Goal: Obtain resource: Download file/media

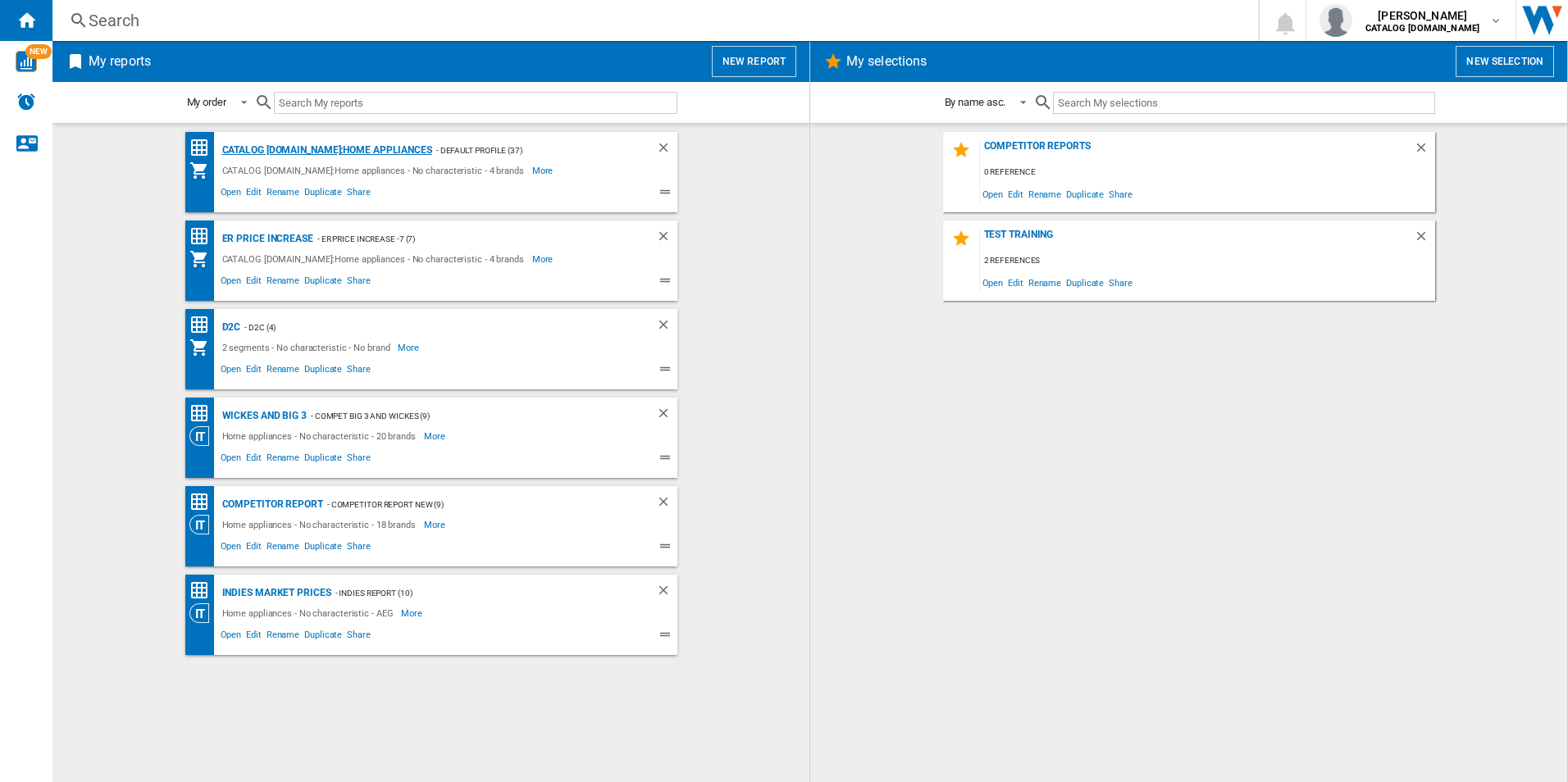
click at [280, 147] on div "CATALOG [DOMAIN_NAME]:Home appliances" at bounding box center [325, 150] width 214 height 21
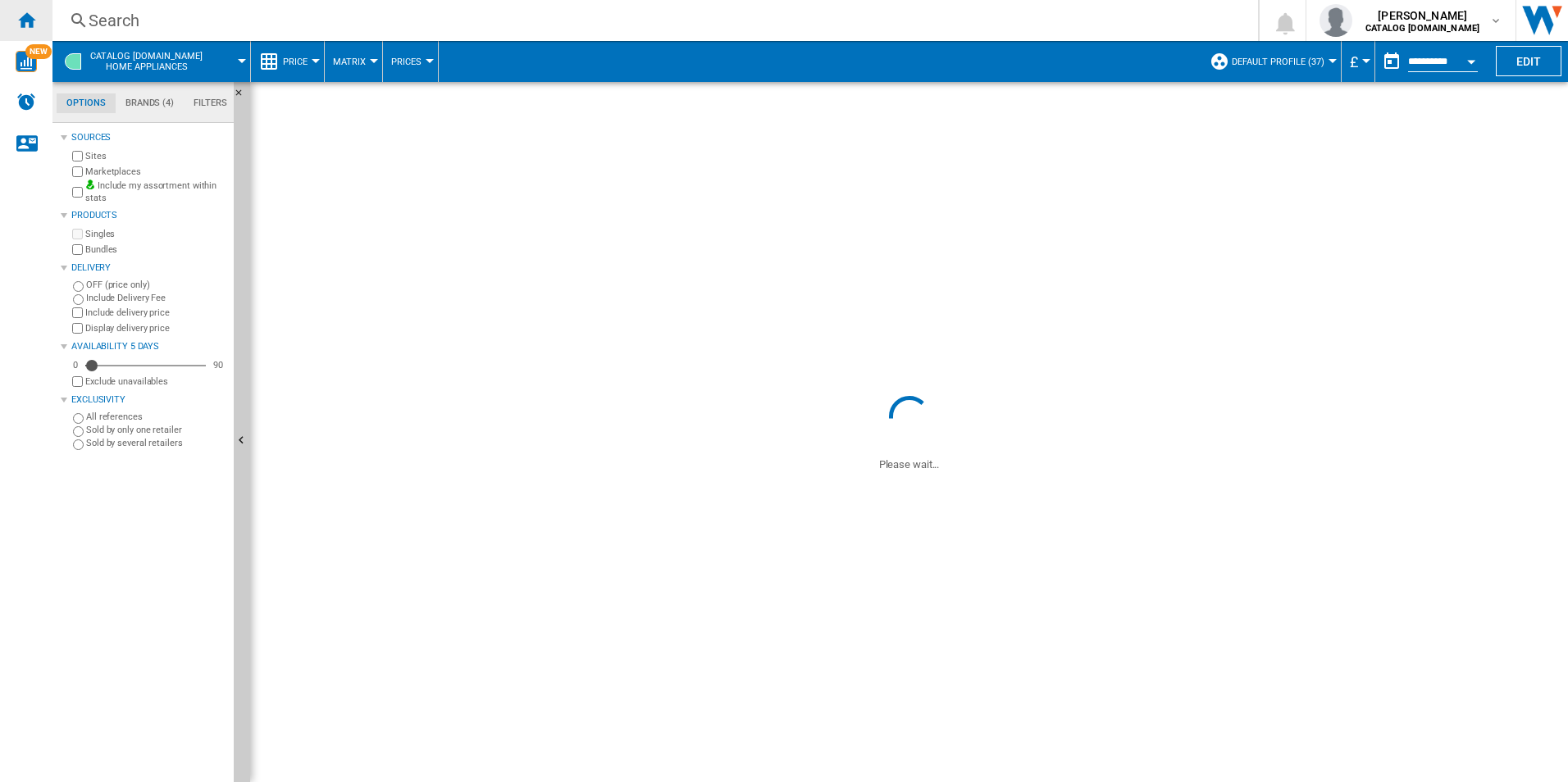
click at [29, 23] on ng-md-icon "Home" at bounding box center [27, 20] width 20 height 20
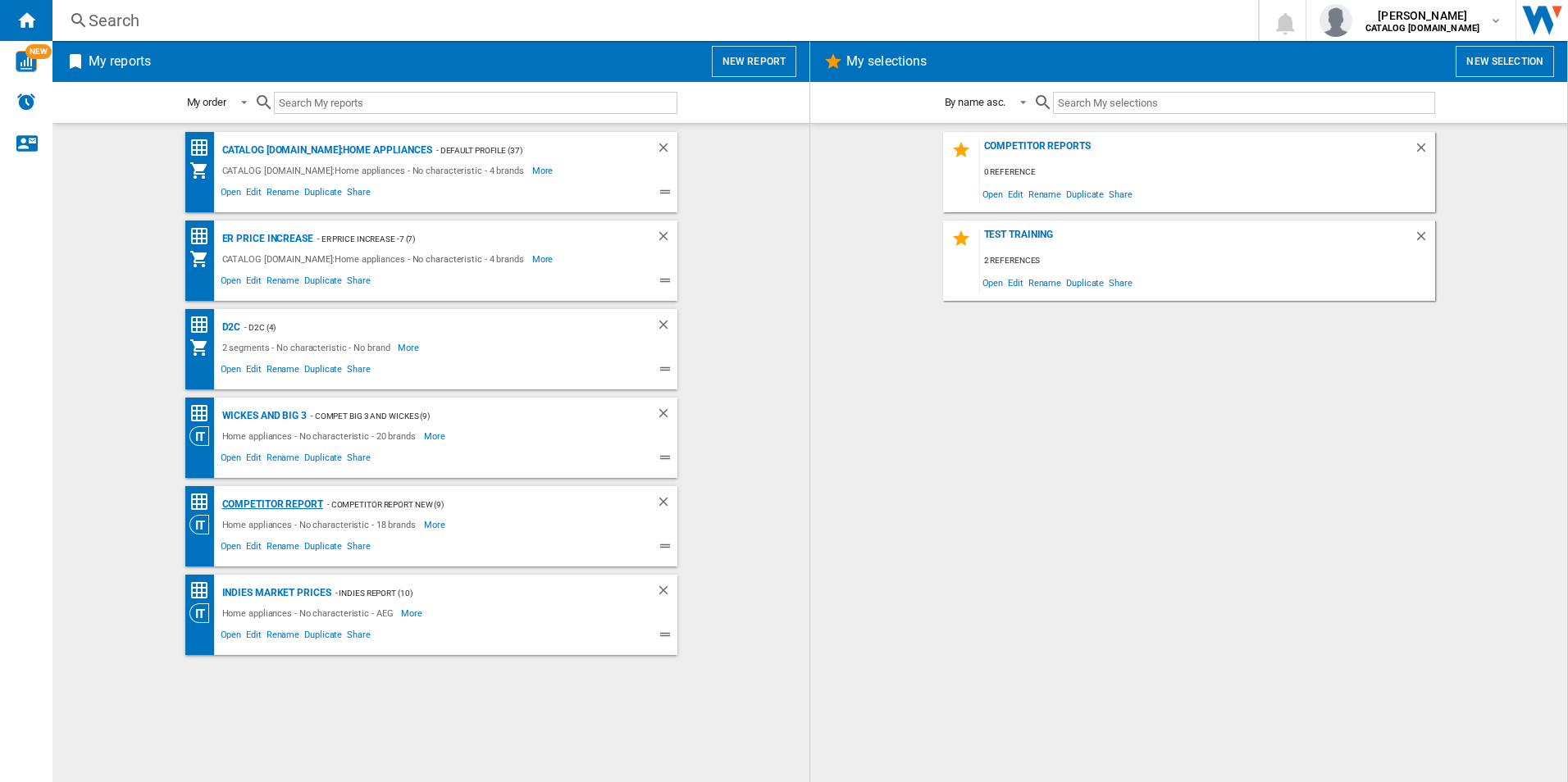
click at [258, 505] on div "Competitor report" at bounding box center [271, 504] width 105 height 21
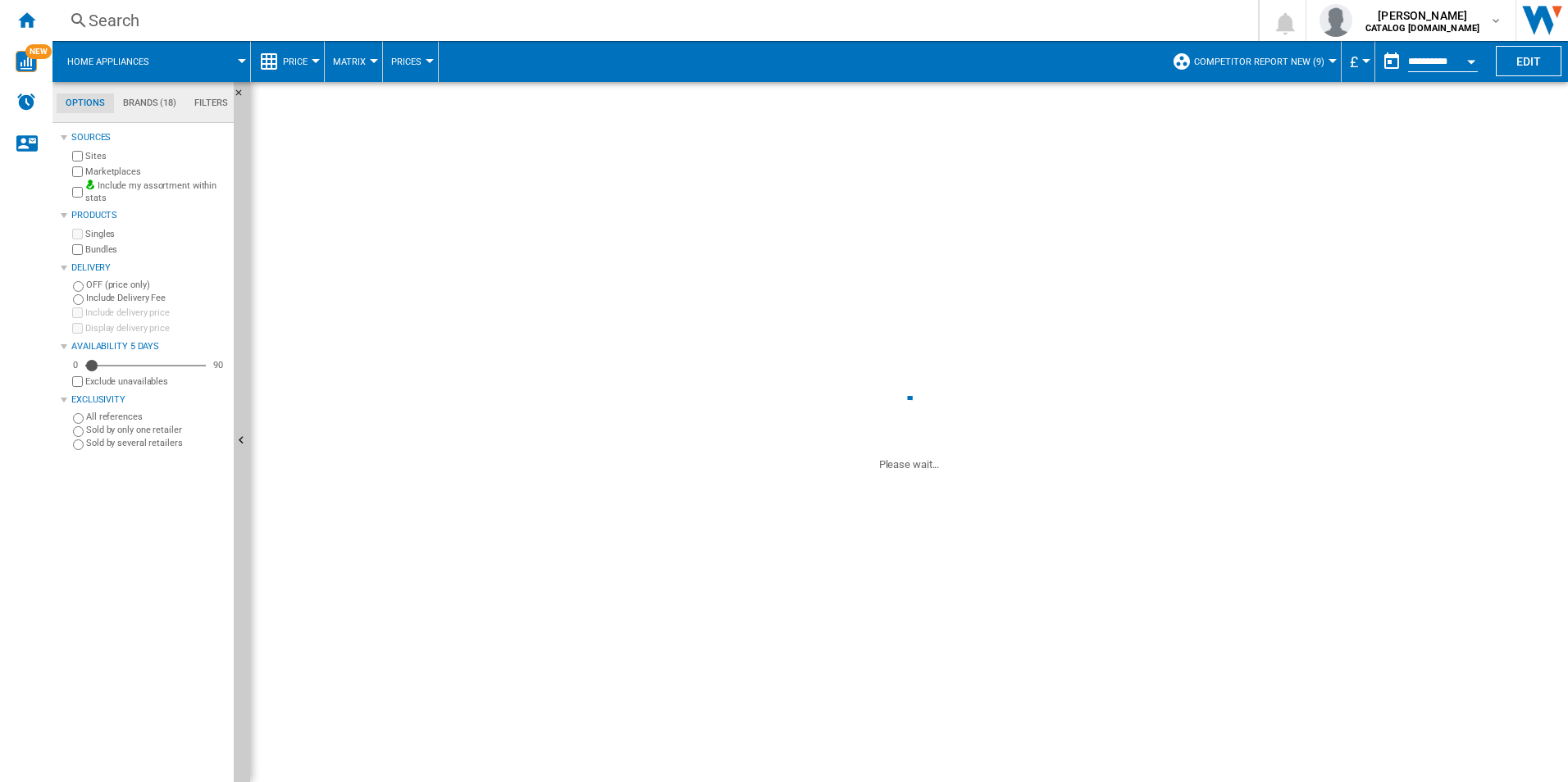
click at [1474, 58] on button "Open calendar" at bounding box center [1471, 58] width 29 height 29
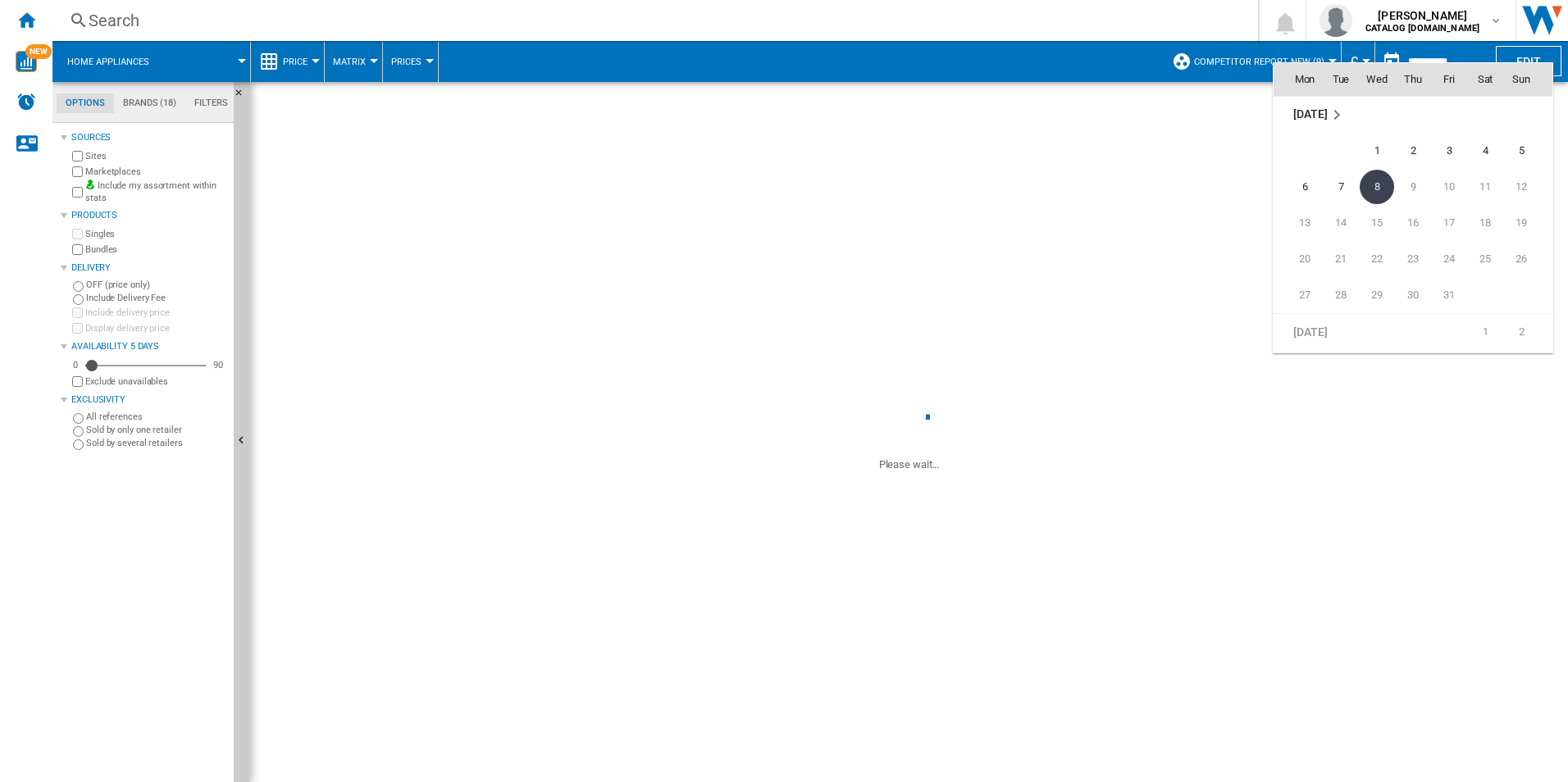
click at [1328, 111] on md-icon "October 2025" at bounding box center [1338, 115] width 20 height 20
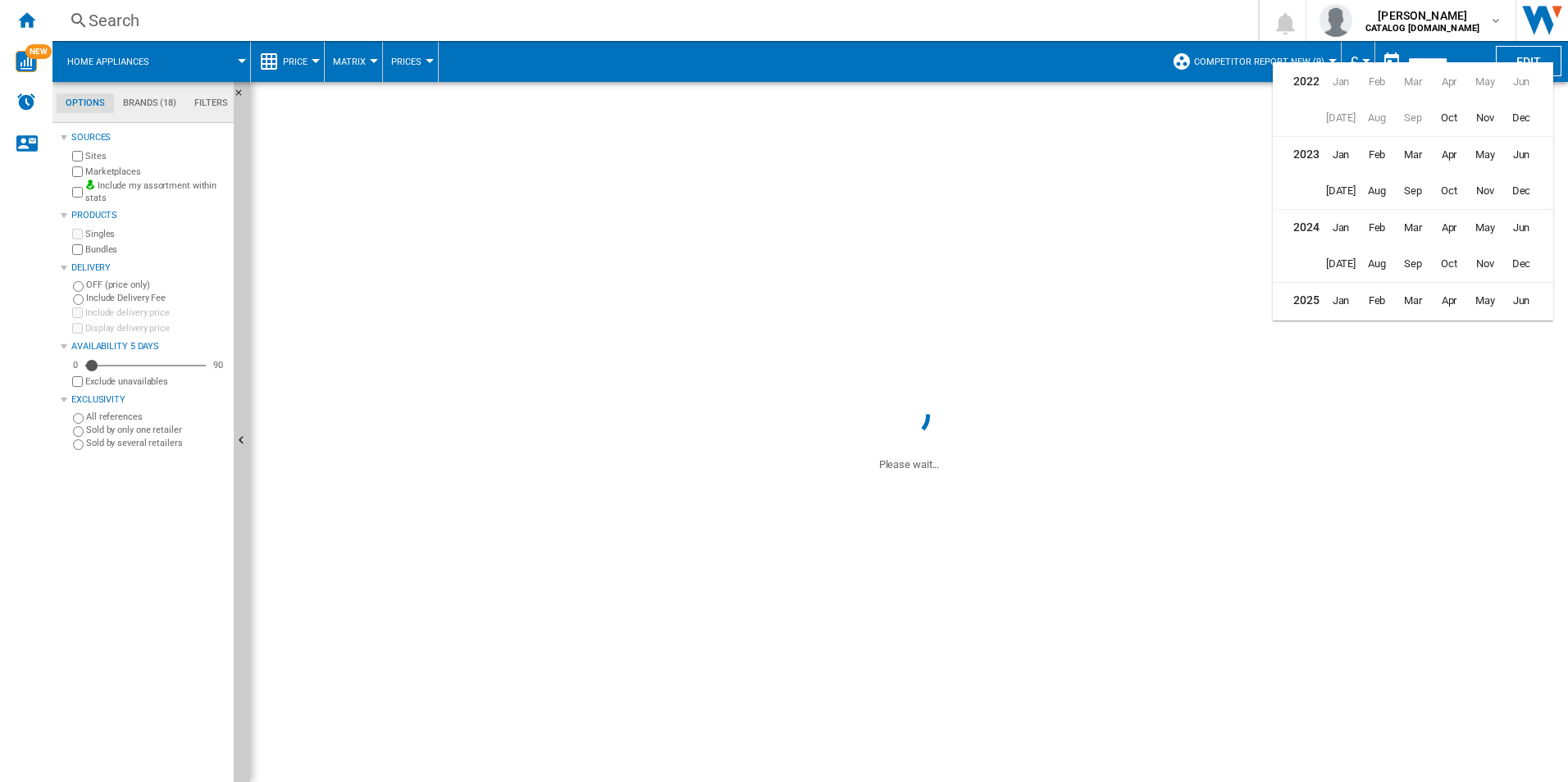
scroll to position [40, 0]
click at [1404, 295] on span "Sep" at bounding box center [1413, 296] width 33 height 33
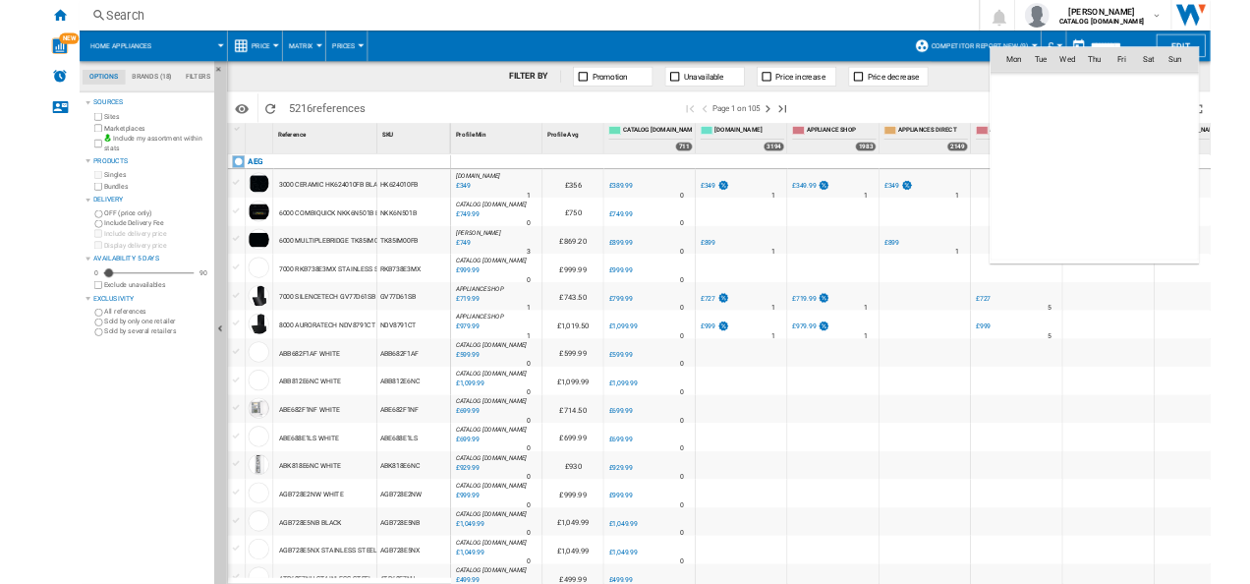
scroll to position [9112, 0]
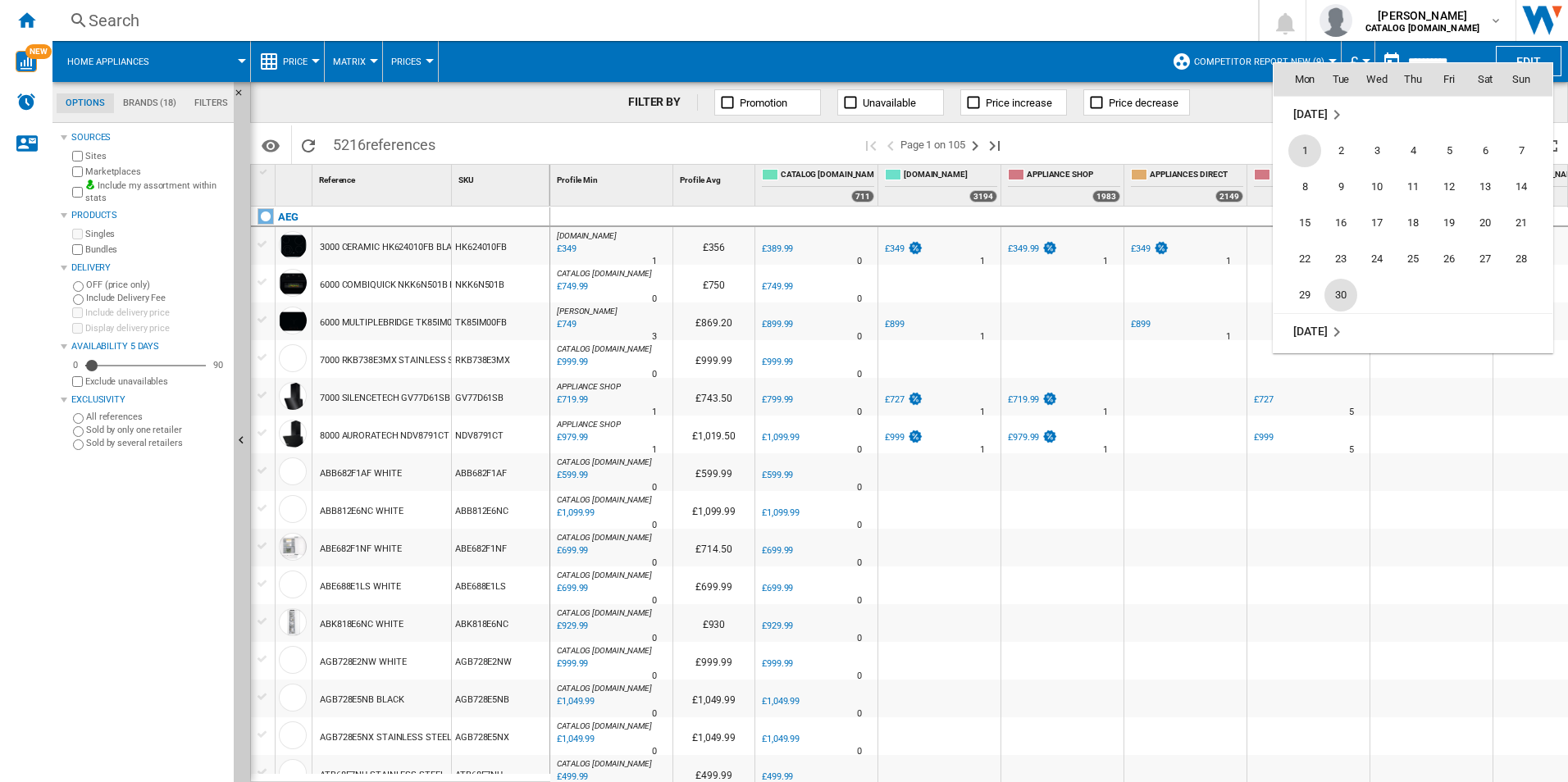
click at [1337, 292] on span "30" at bounding box center [1341, 295] width 33 height 33
type input "**********"
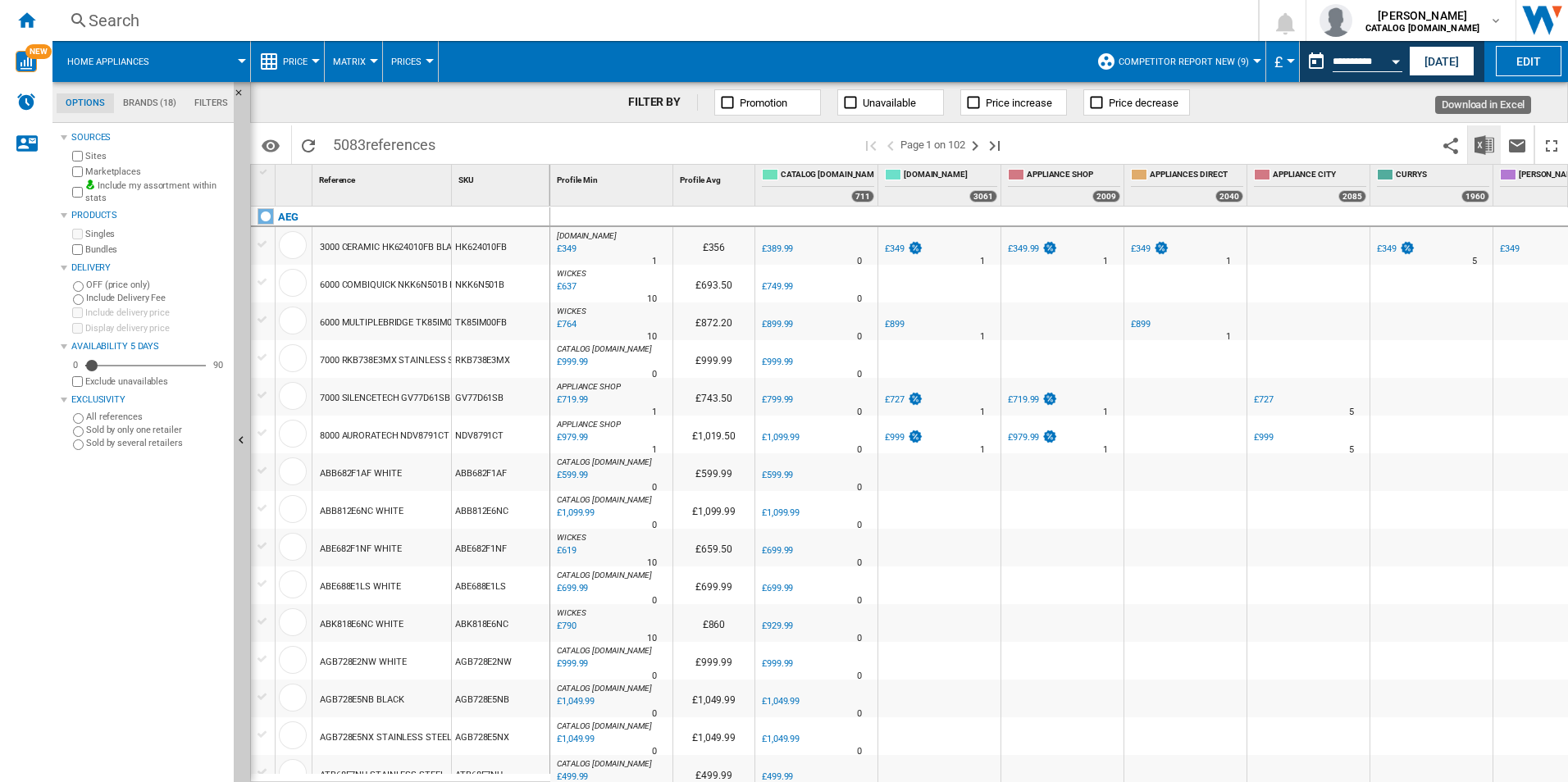
click at [1477, 139] on img "Download in Excel" at bounding box center [1485, 145] width 20 height 20
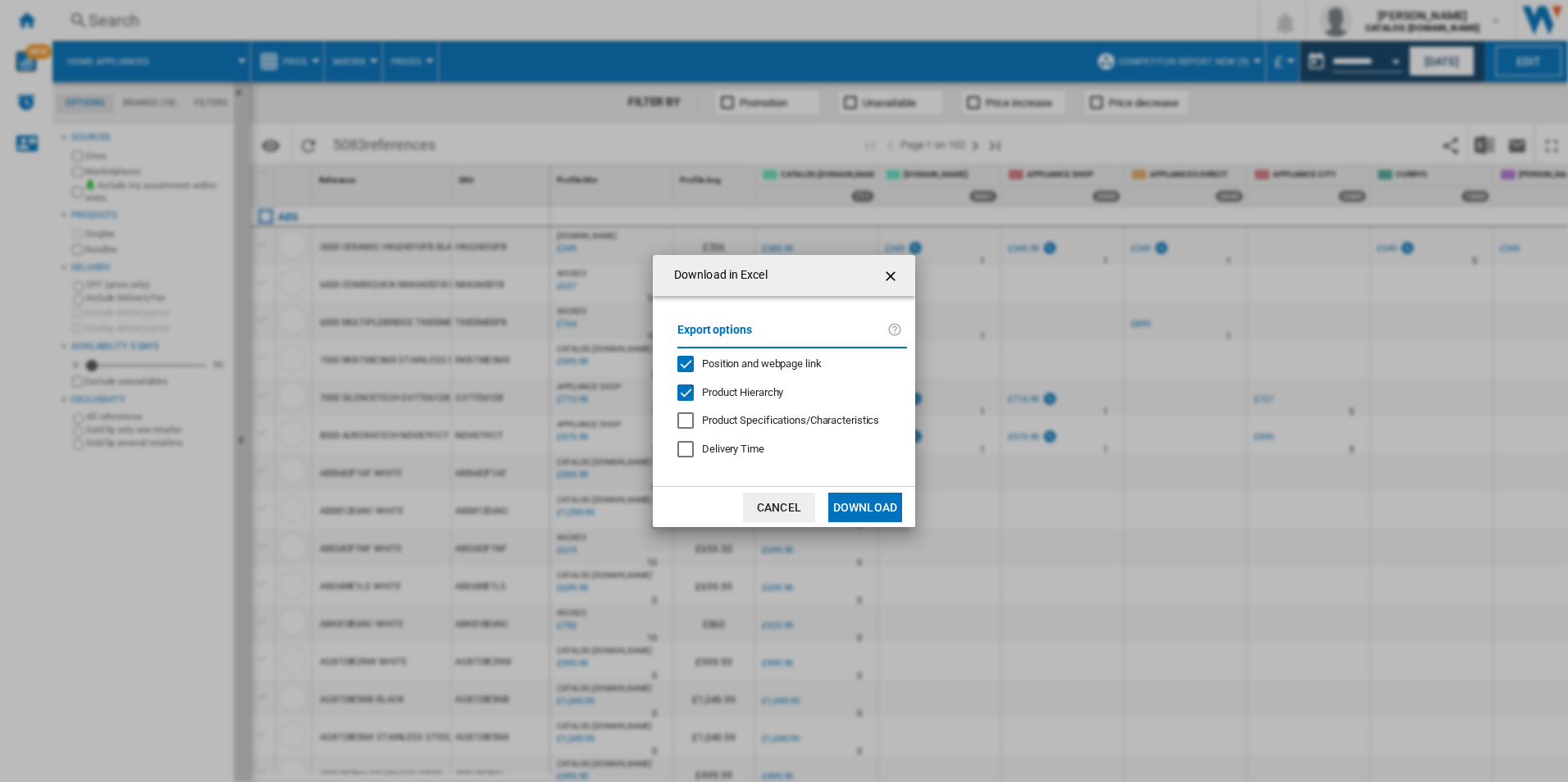
click at [788, 356] on md-checkbox "Position and webpage link" at bounding box center [786, 364] width 216 height 16
click at [761, 395] on span "Product Hierarchy" at bounding box center [742, 392] width 81 height 13
click at [866, 495] on button "Download" at bounding box center [865, 507] width 73 height 29
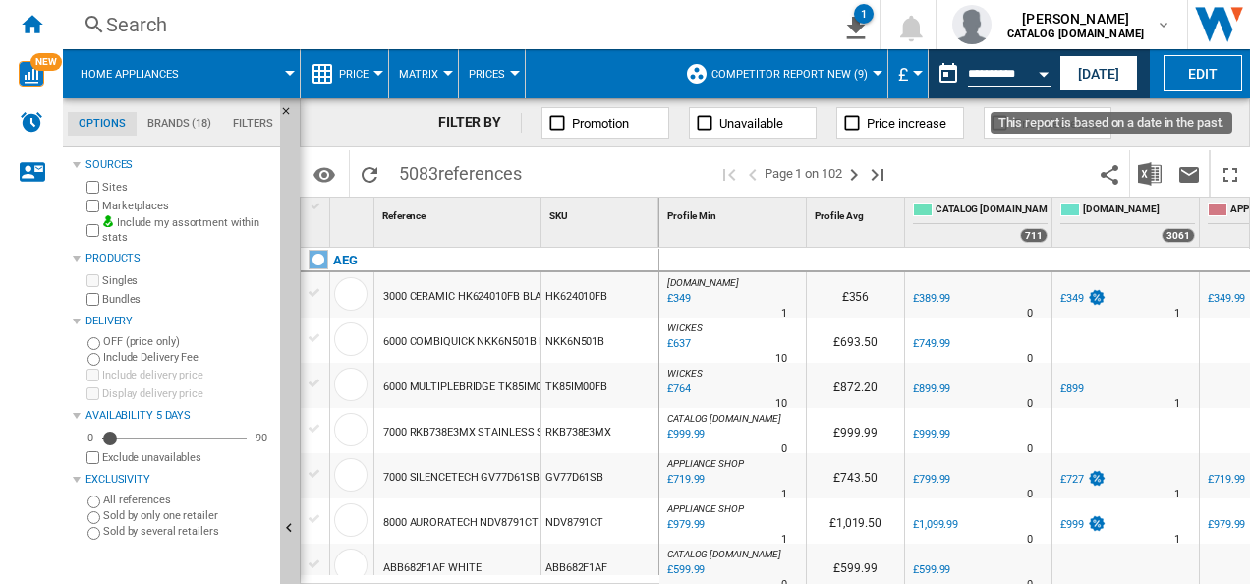
click at [1048, 78] on button "Open calendar" at bounding box center [1043, 70] width 35 height 35
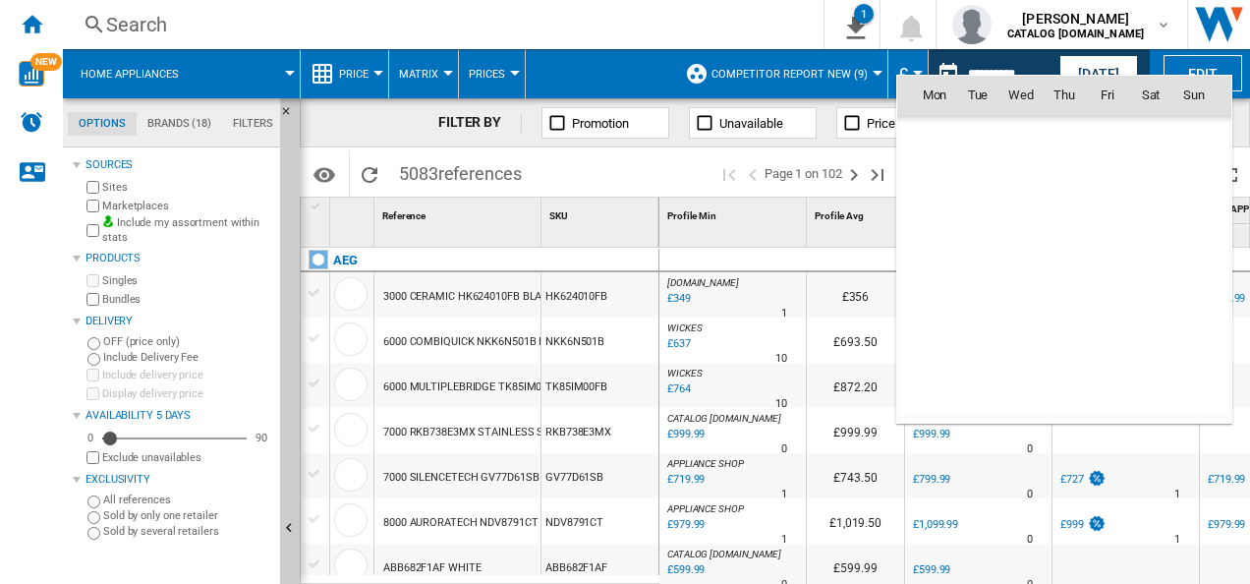
scroll to position [9112, 0]
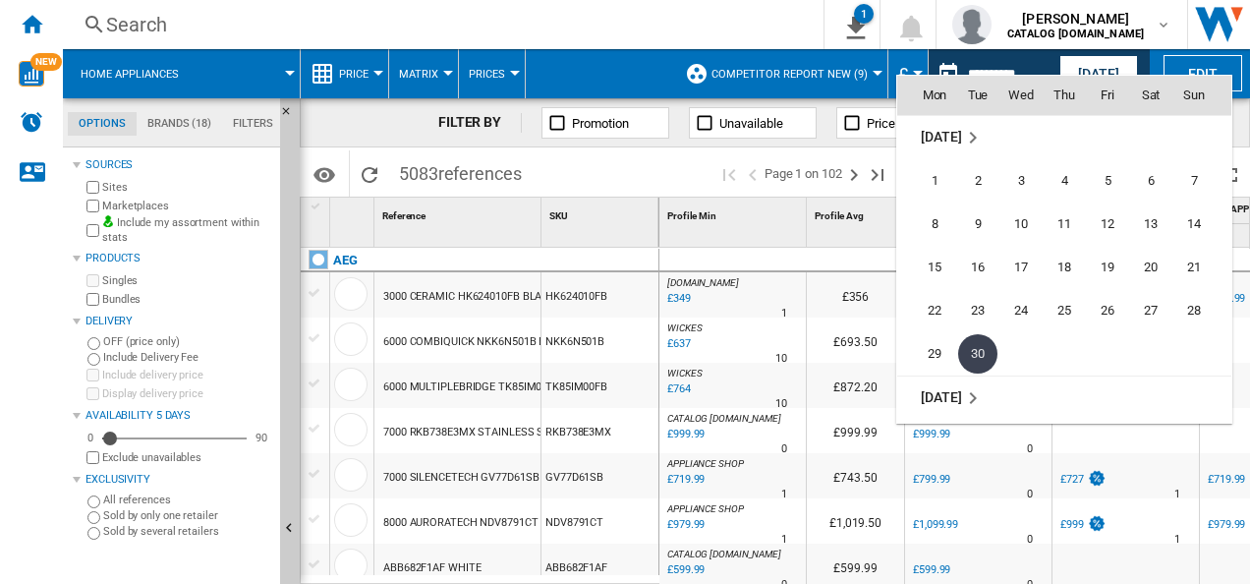
click at [947, 389] on span "[DATE]" at bounding box center [941, 397] width 40 height 16
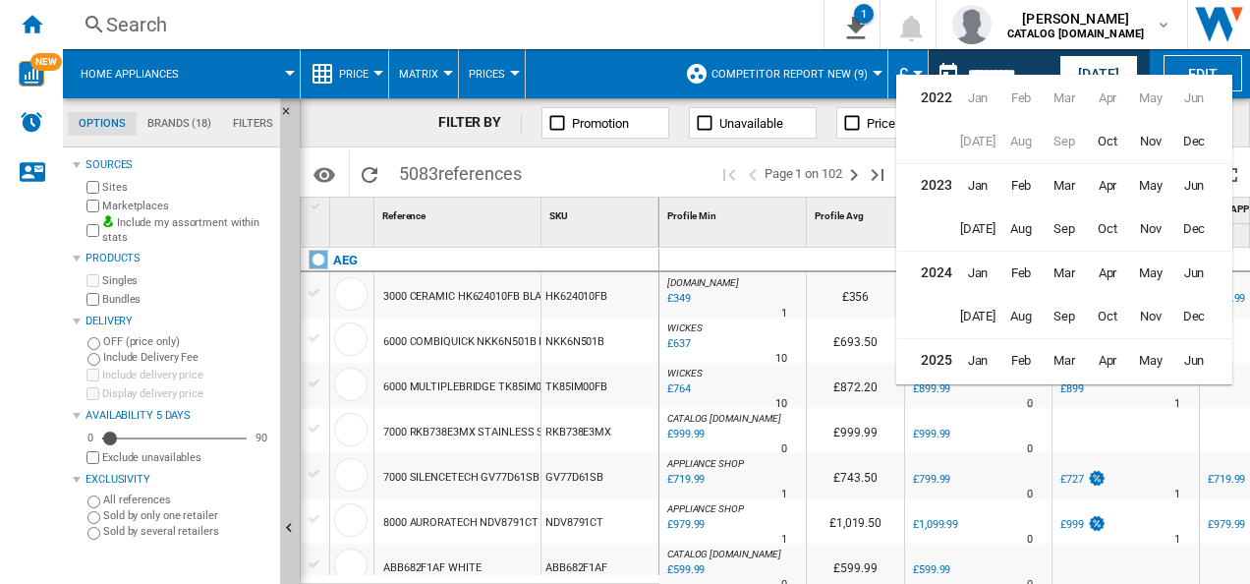
scroll to position [46, 0]
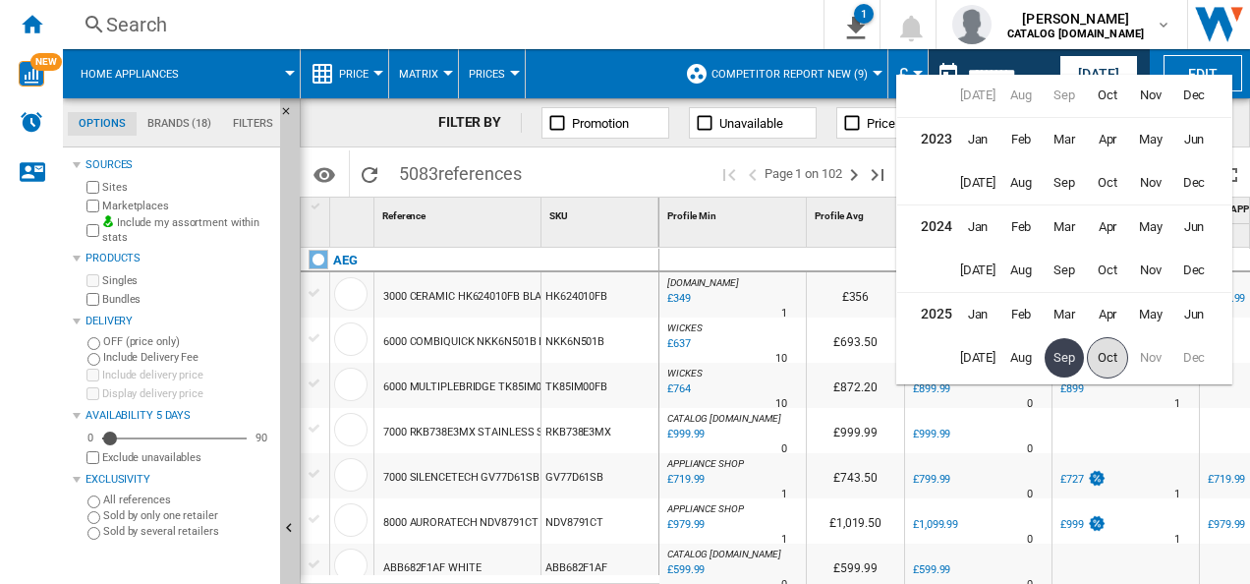
click at [1114, 360] on span "Oct" at bounding box center [1107, 357] width 41 height 41
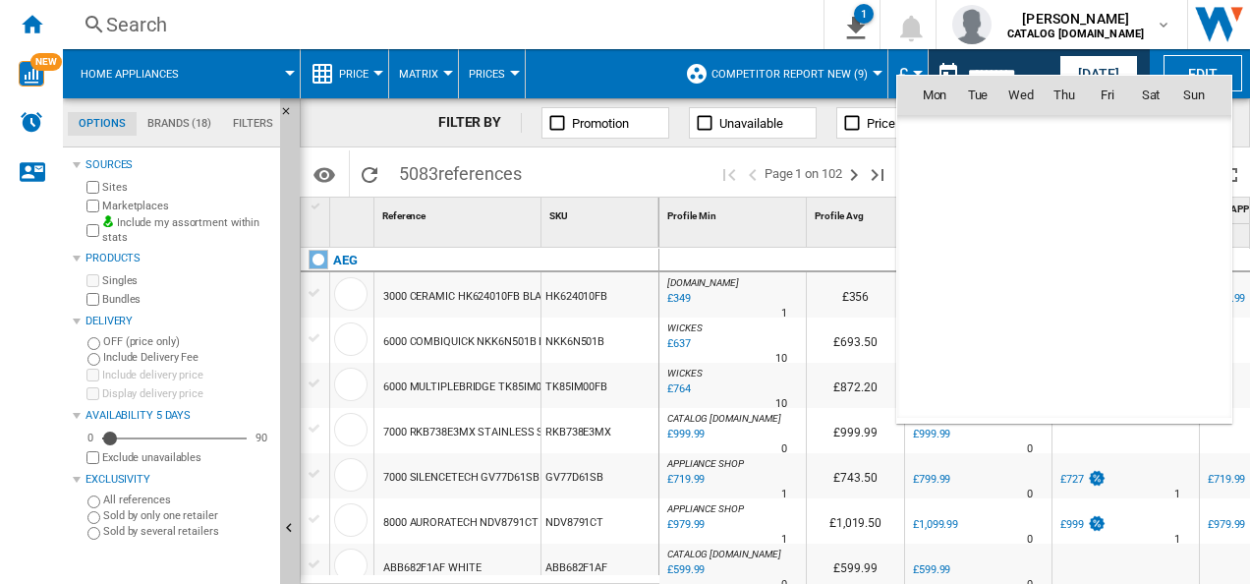
scroll to position [9373, 0]
click at [1014, 179] on span "1" at bounding box center [1020, 180] width 39 height 39
type input "**********"
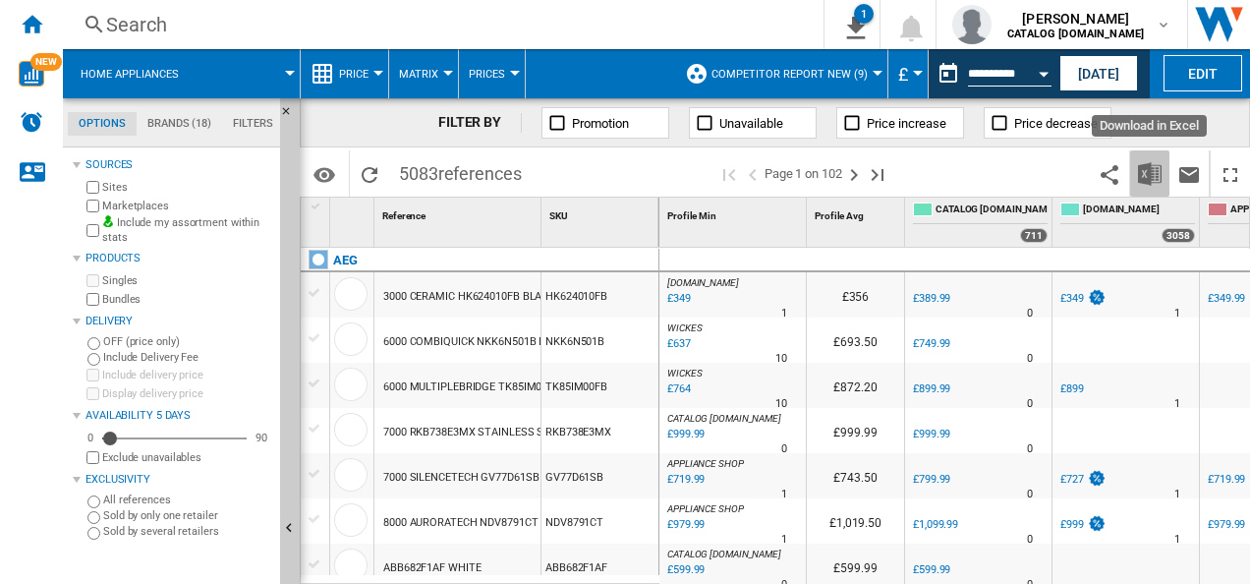
click at [1157, 175] on img "Download in Excel" at bounding box center [1150, 174] width 24 height 24
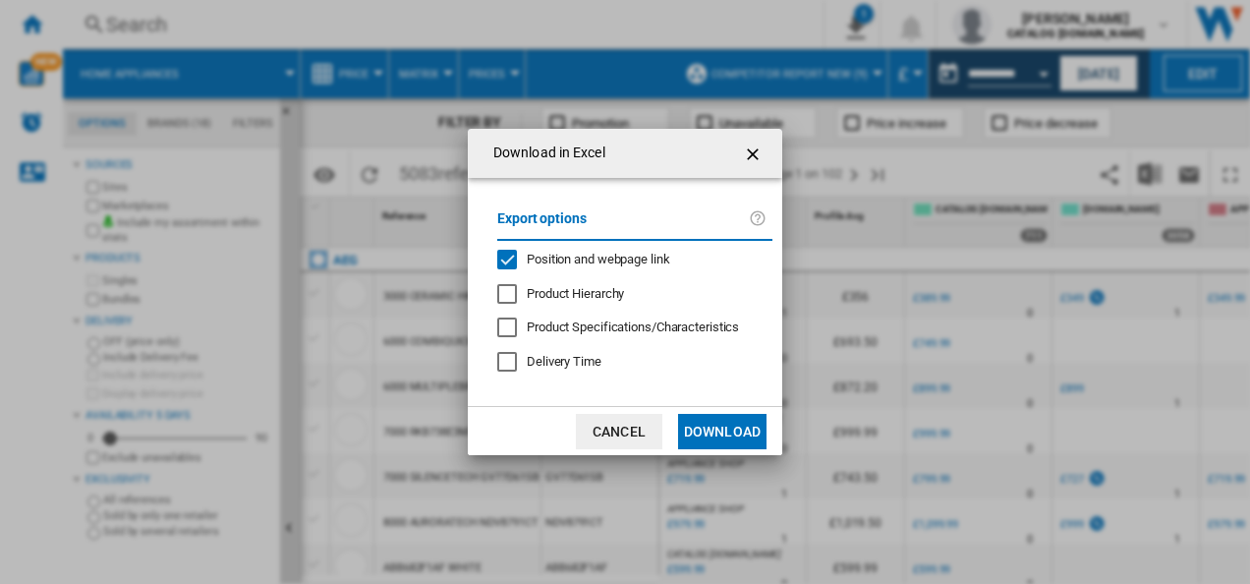
click at [618, 260] on span "Position and webpage link" at bounding box center [598, 259] width 143 height 15
click at [696, 432] on button "Download" at bounding box center [722, 431] width 88 height 35
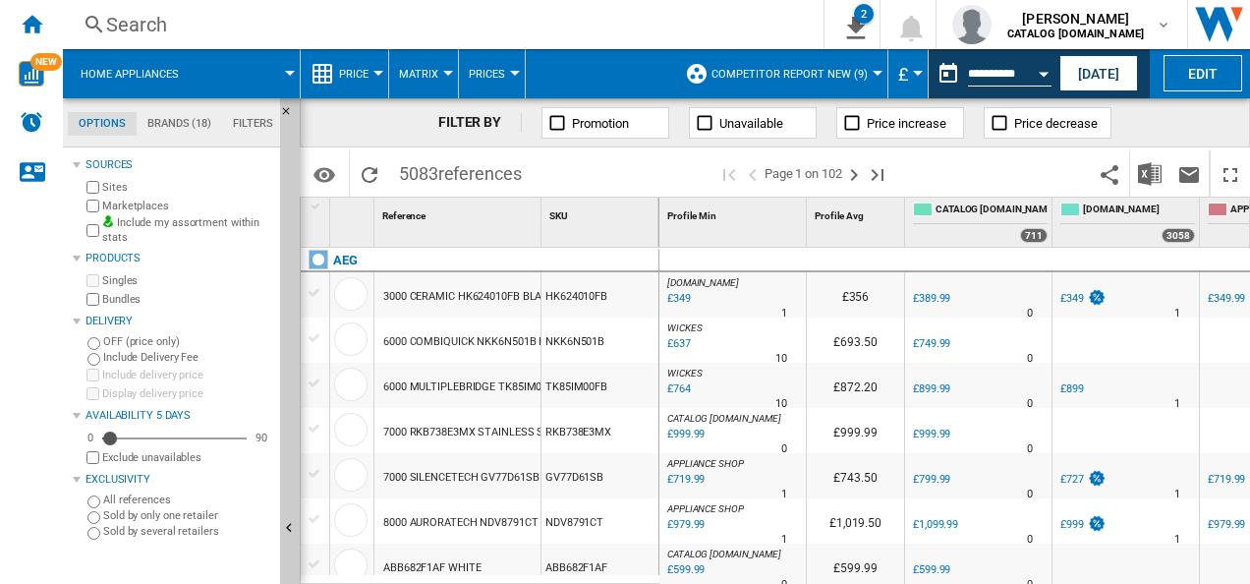
click at [1228, 112] on div "FILTER BY Promotion Unavailable Price increase Price decrease" at bounding box center [775, 122] width 950 height 49
click at [1040, 80] on button "Open calendar" at bounding box center [1043, 70] width 35 height 35
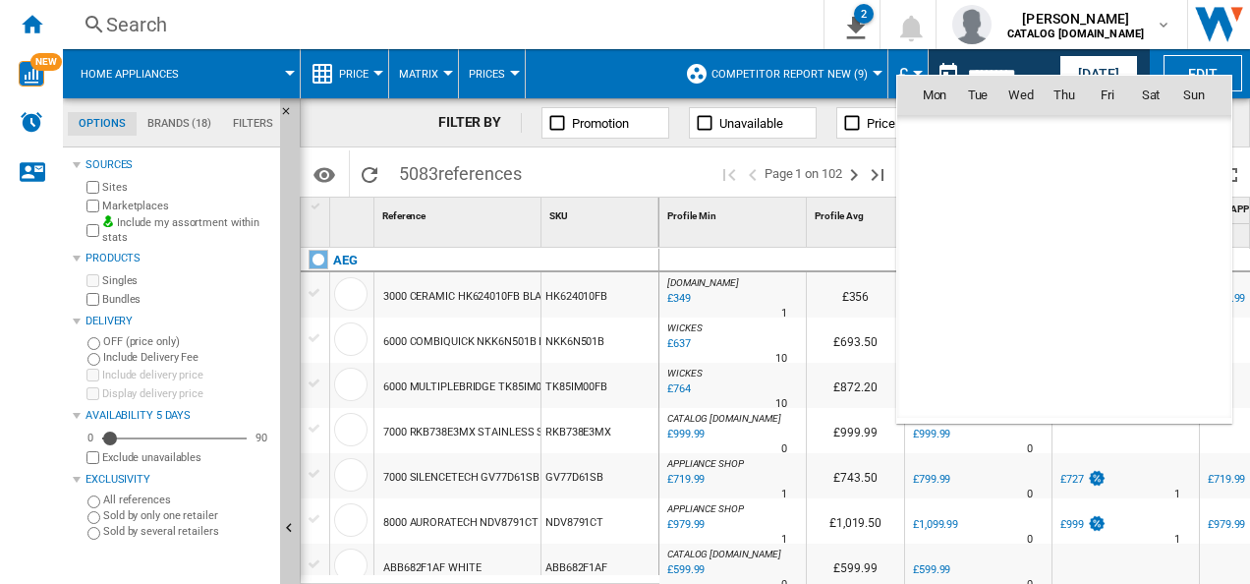
scroll to position [9373, 0]
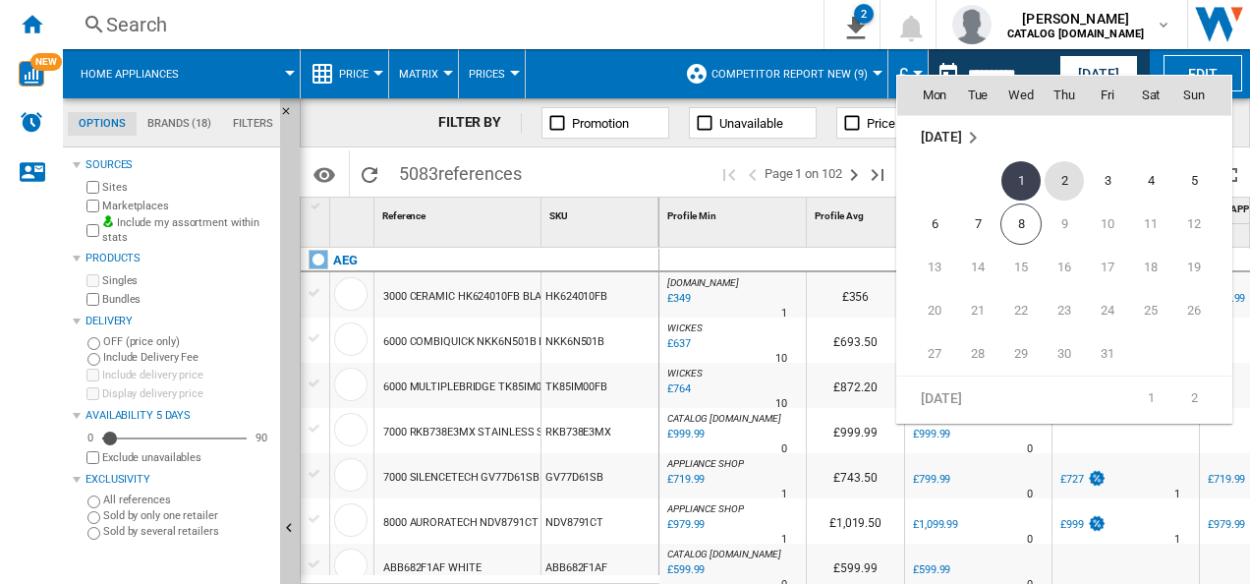
click at [1059, 177] on span "2" at bounding box center [1063, 180] width 39 height 39
type input "**********"
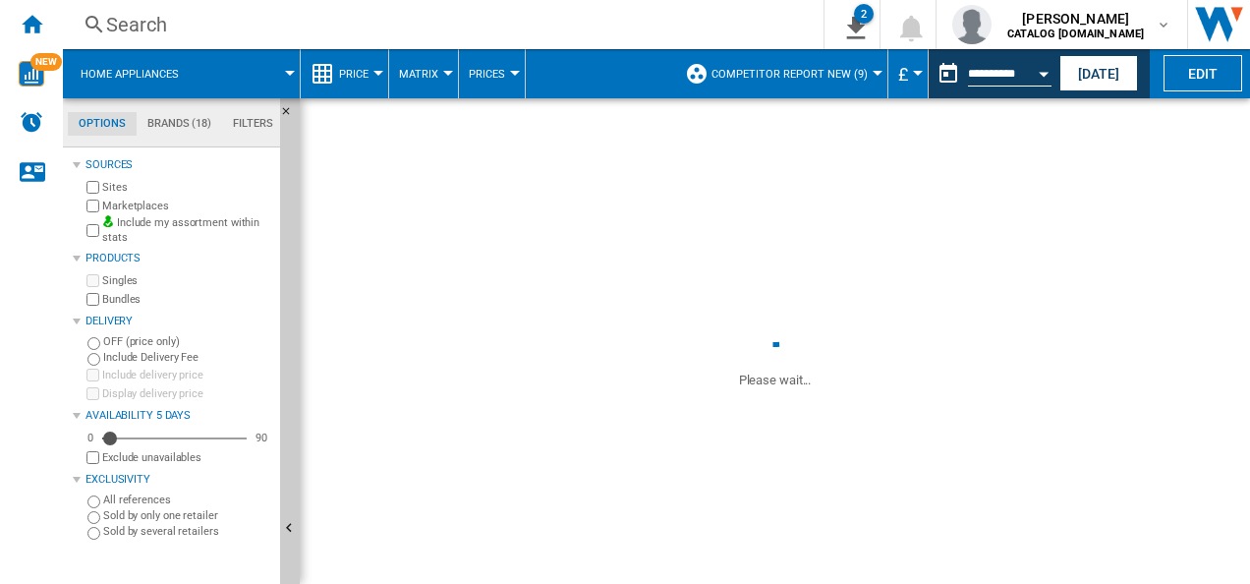
click at [1059, 177] on span at bounding box center [775, 195] width 950 height 195
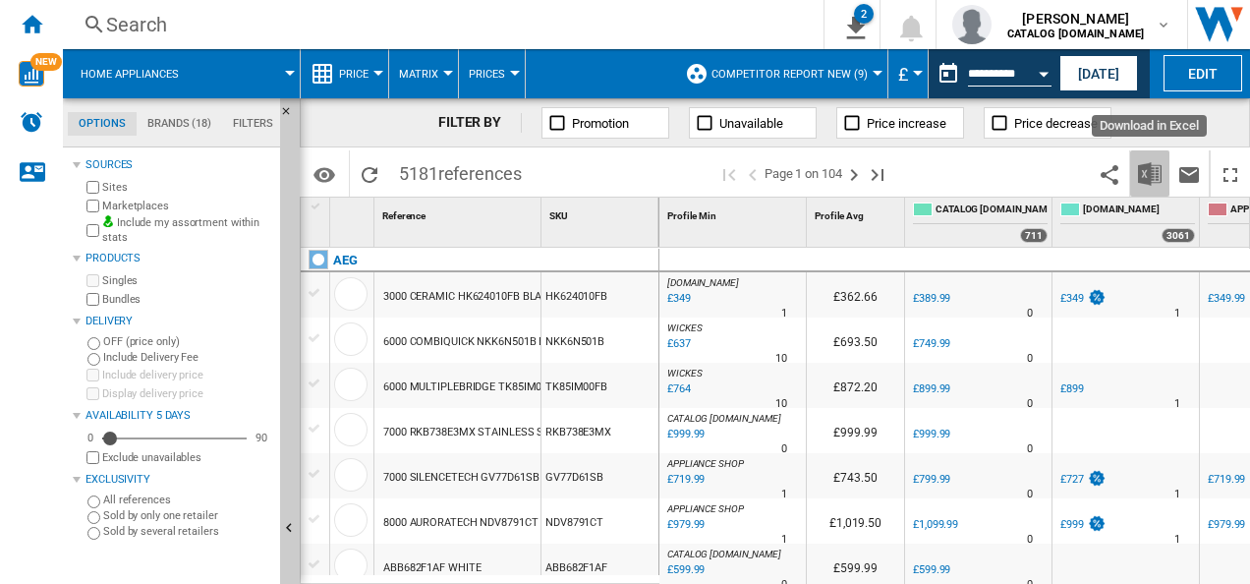
click at [1144, 162] on img "Download in Excel" at bounding box center [1150, 174] width 24 height 24
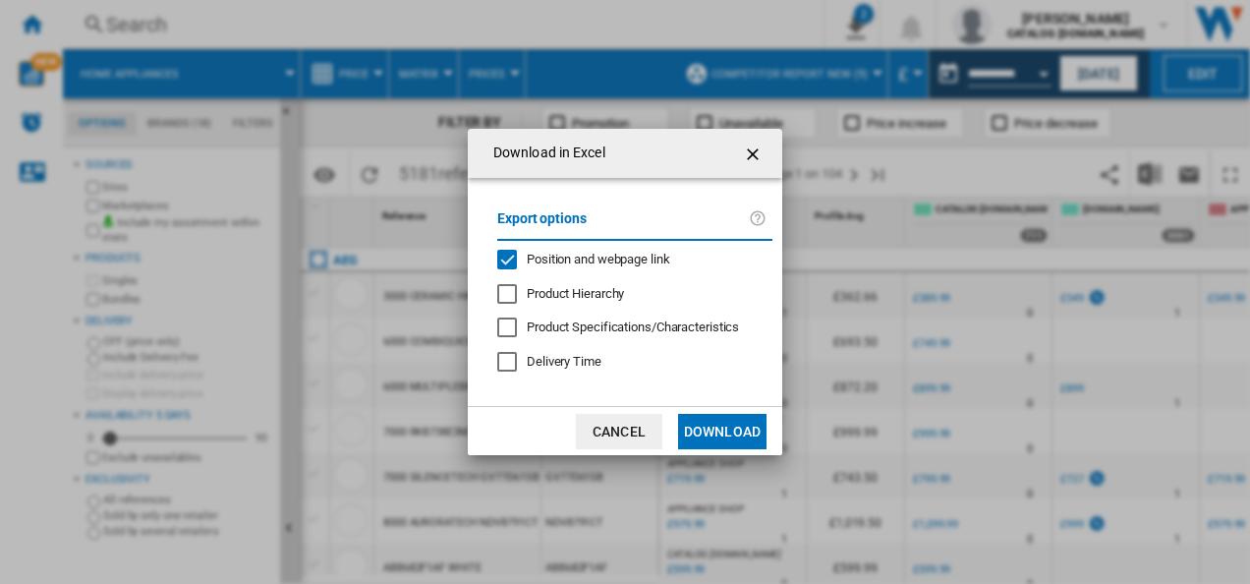
click at [648, 255] on span "Position and webpage link" at bounding box center [598, 259] width 143 height 15
click at [714, 446] on button "Download" at bounding box center [722, 431] width 88 height 35
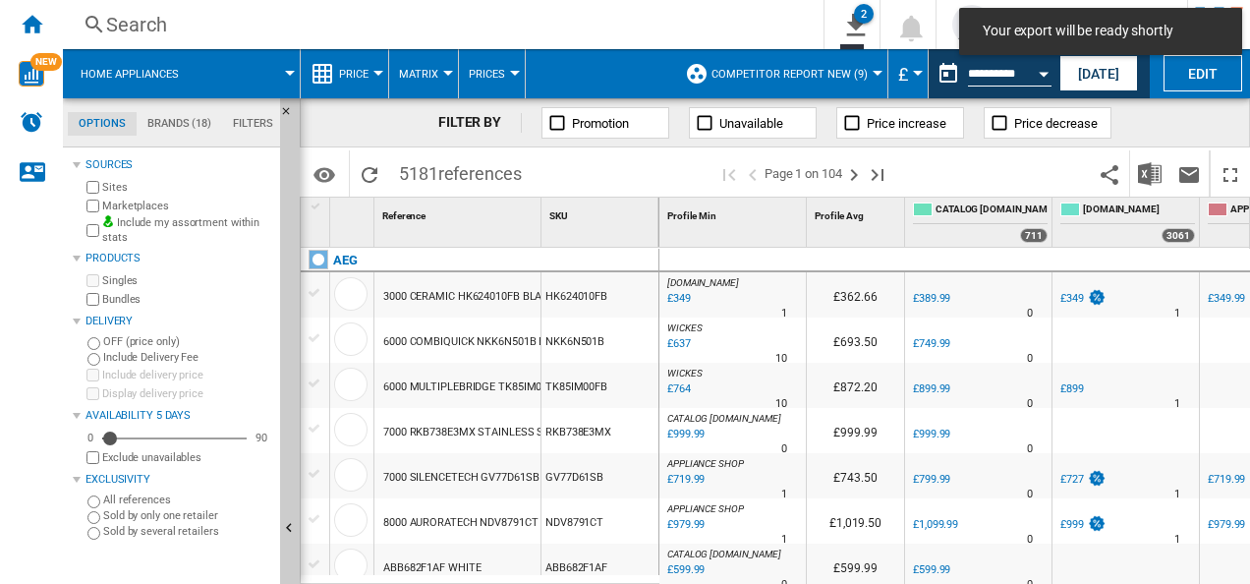
click at [714, 446] on div "%" at bounding box center [719, 436] width 10 height 24
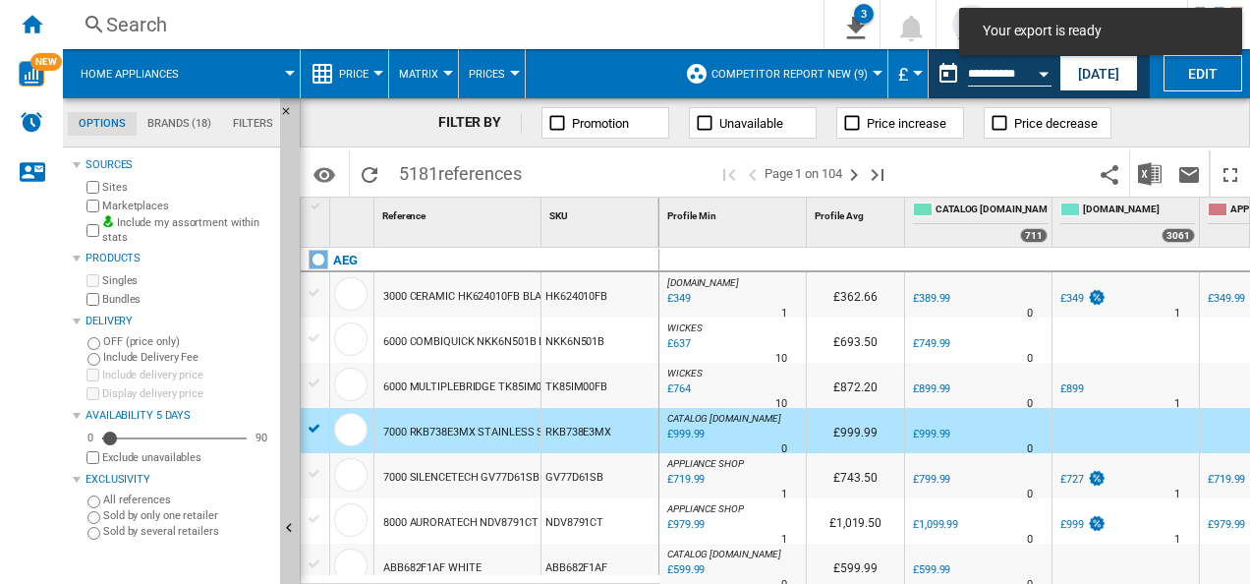
click at [998, 182] on span at bounding box center [997, 173] width 186 height 46
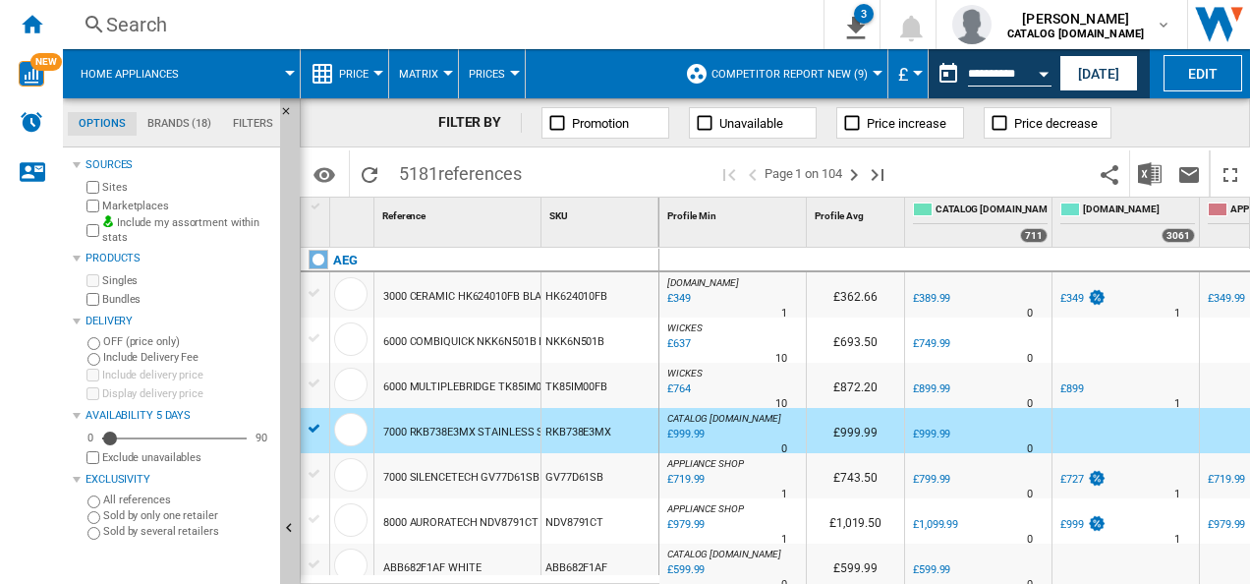
click at [1214, 104] on div "FILTER BY Promotion Unavailable Price increase Price decrease" at bounding box center [775, 122] width 950 height 49
click at [1041, 74] on div "Open calendar" at bounding box center [1043, 74] width 10 height 5
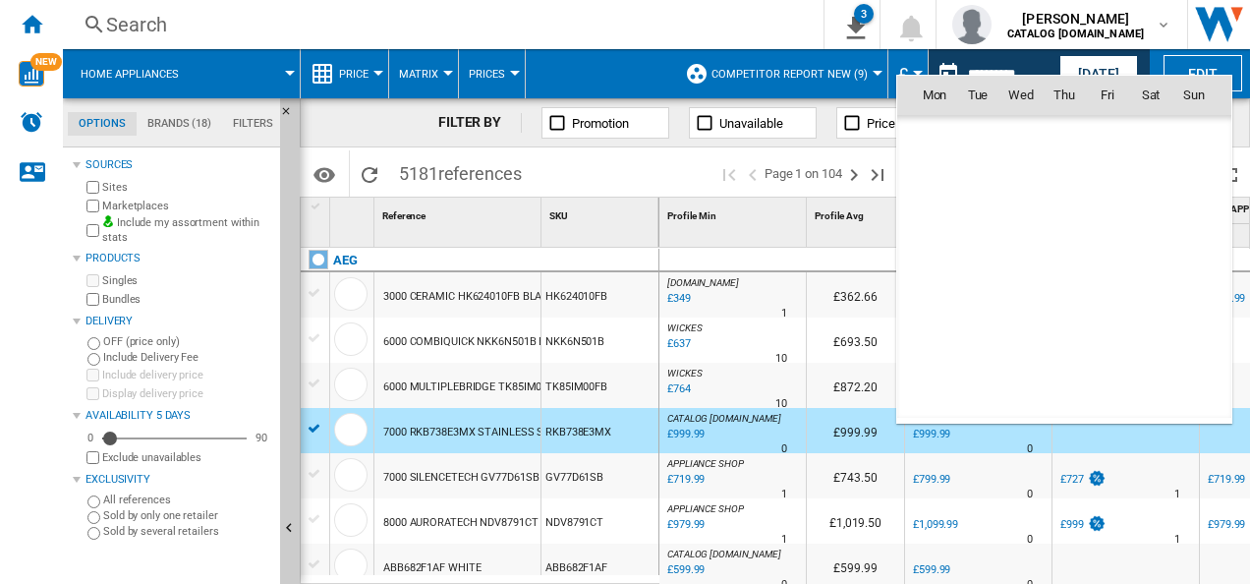
scroll to position [9373, 0]
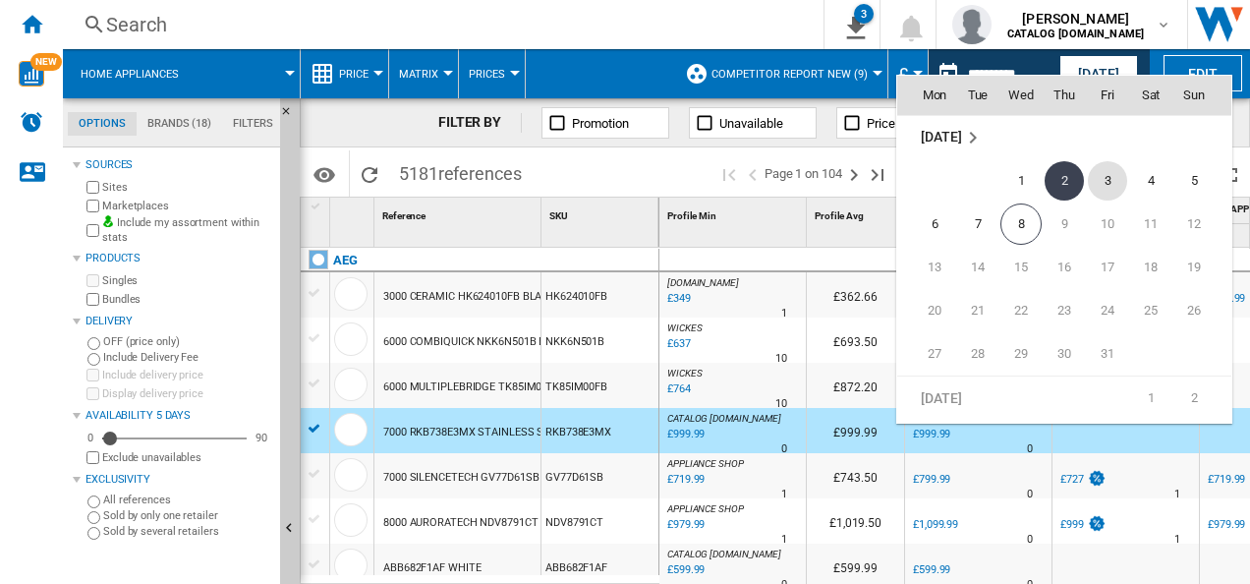
click at [1102, 181] on span "3" at bounding box center [1107, 180] width 39 height 39
type input "**********"
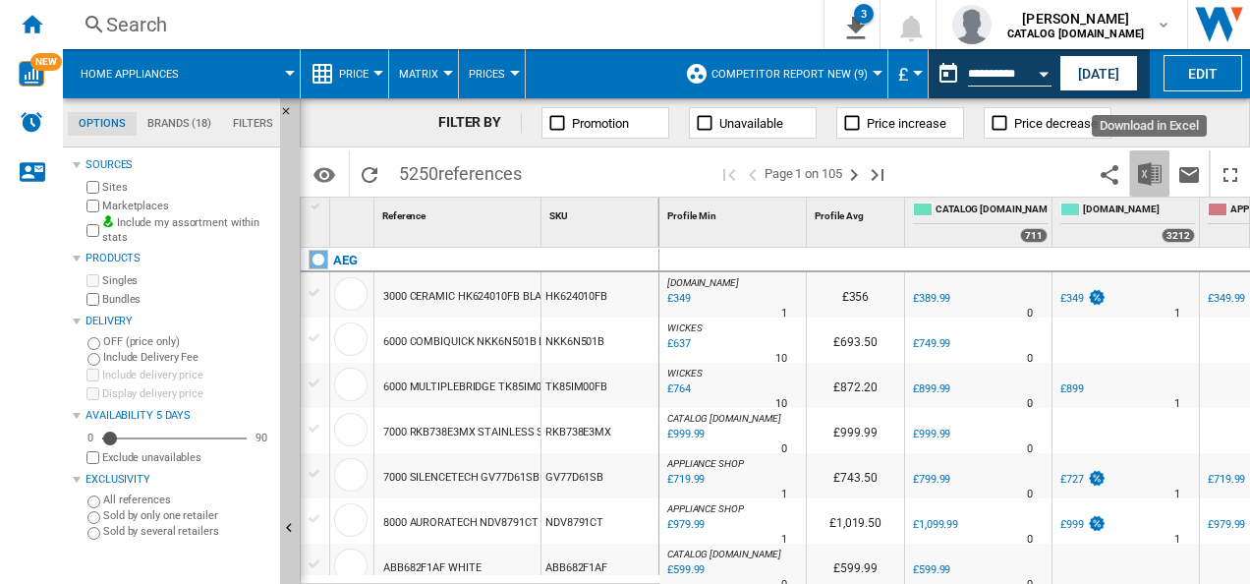
click at [1156, 179] on img "Download in Excel" at bounding box center [1150, 174] width 24 height 24
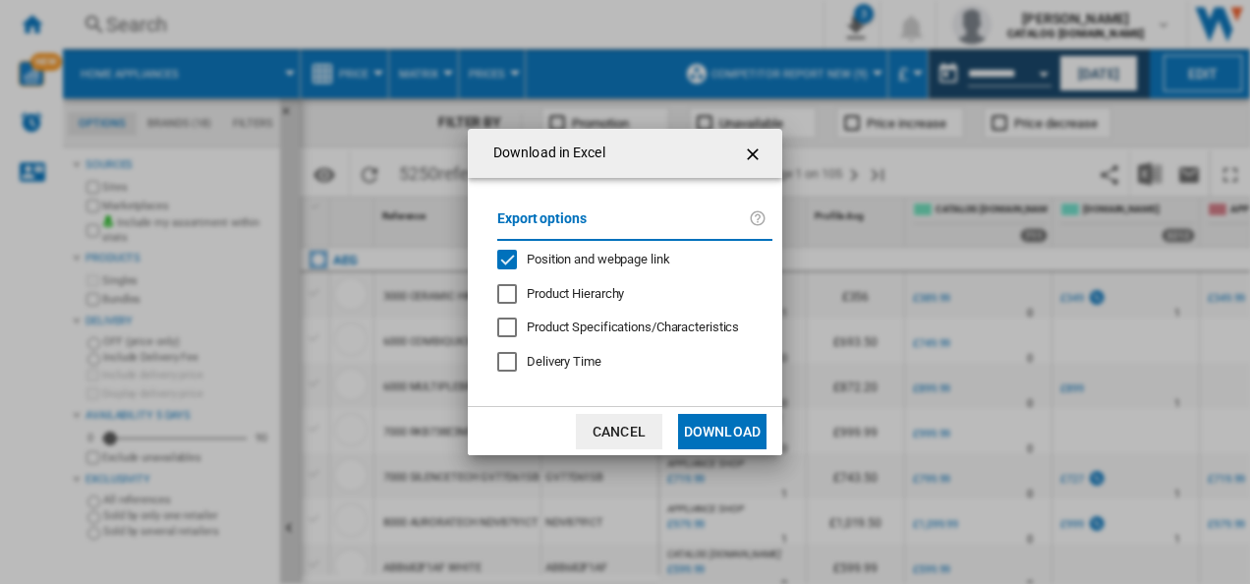
click at [621, 260] on span "Position and webpage link" at bounding box center [598, 259] width 143 height 15
click at [696, 427] on button "Download" at bounding box center [722, 431] width 88 height 35
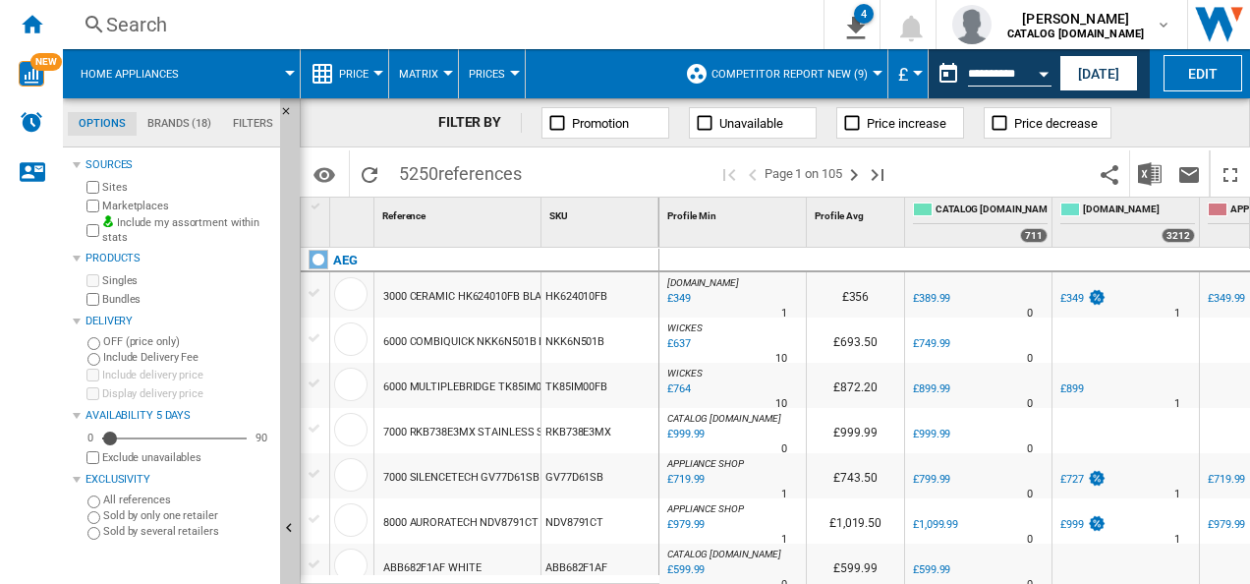
click at [1222, 116] on div "FILTER BY Promotion Unavailable Price increase Price decrease" at bounding box center [775, 122] width 950 height 49
click at [1044, 75] on div "Open calendar" at bounding box center [1043, 74] width 10 height 5
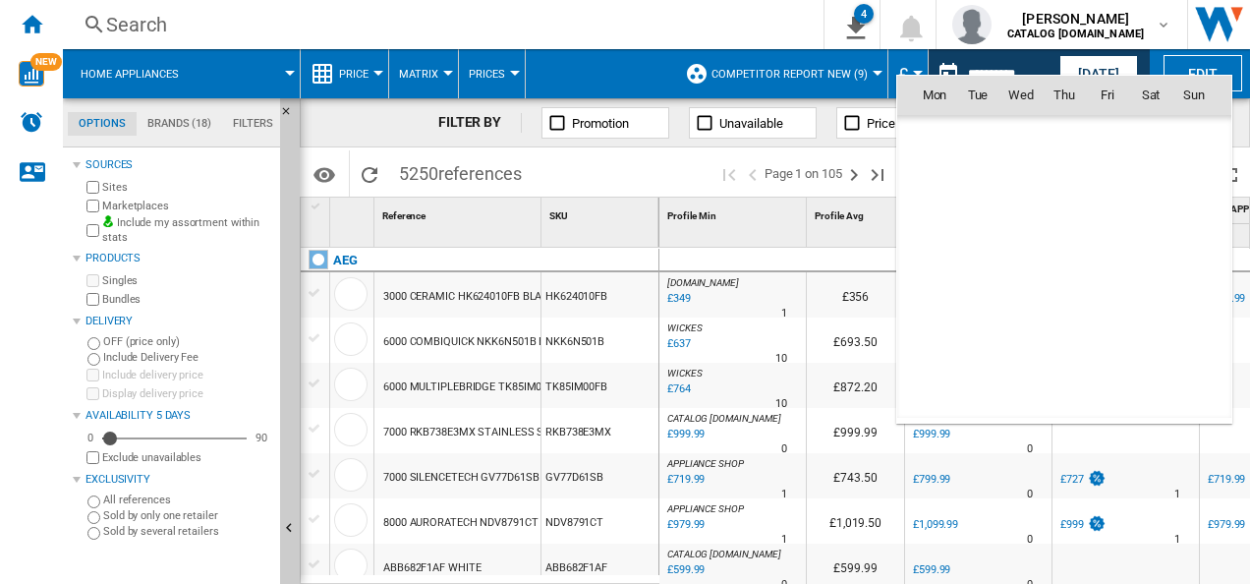
scroll to position [9373, 0]
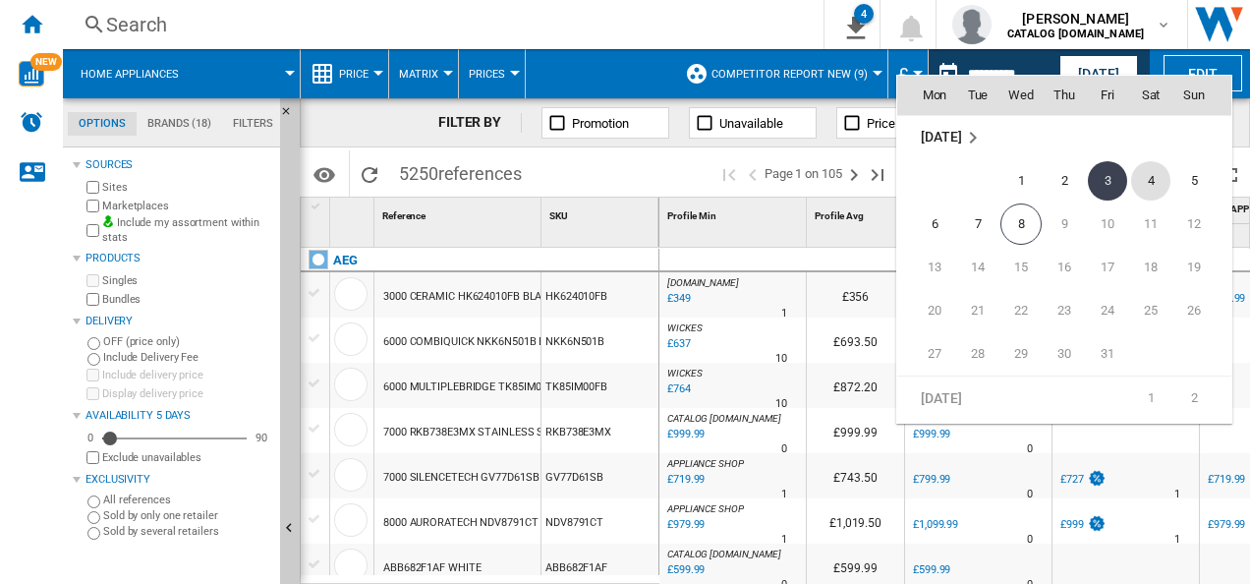
click at [1153, 183] on span "4" at bounding box center [1150, 180] width 39 height 39
type input "**********"
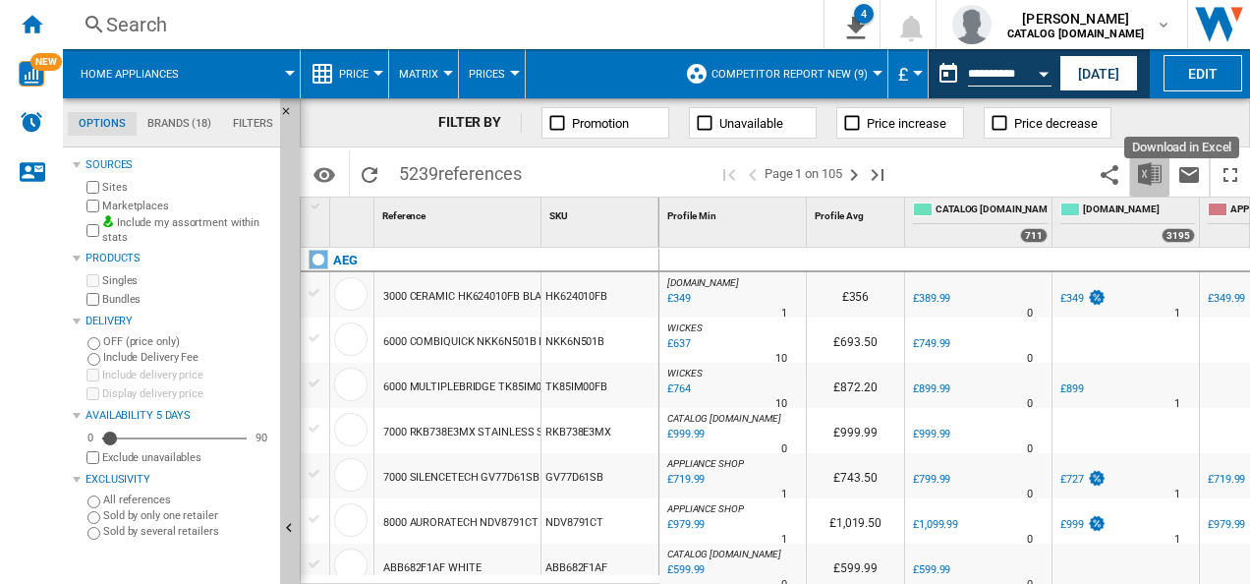
click at [1148, 173] on img "Download in Excel" at bounding box center [1150, 174] width 24 height 24
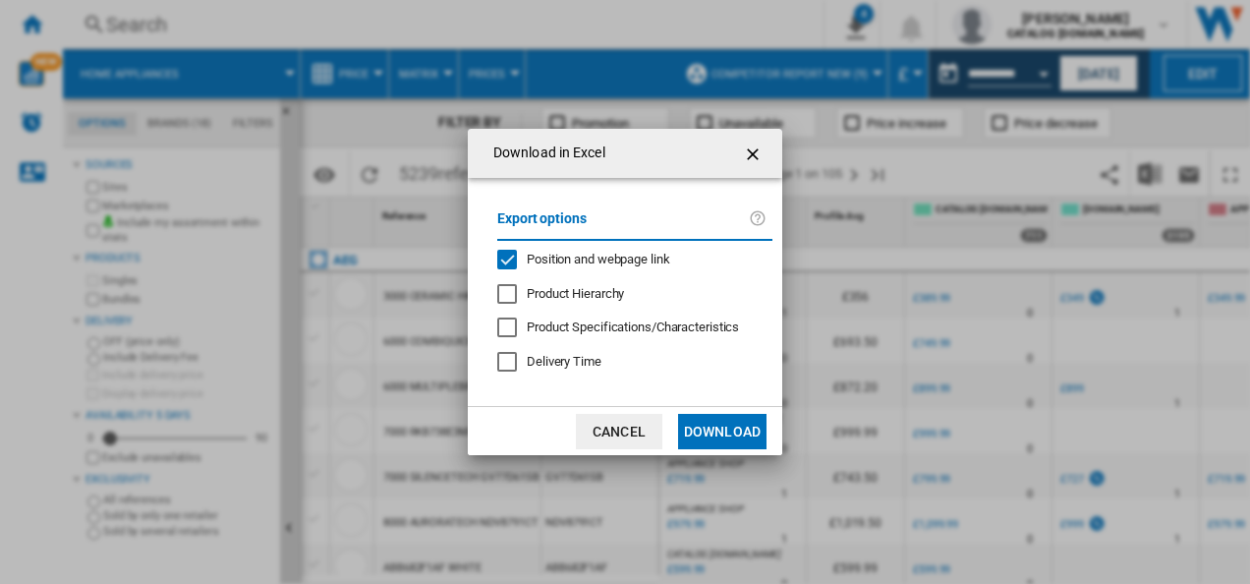
click at [626, 269] on div "Export options Position and webpage link Product Hierarchy Product Specificatio…" at bounding box center [634, 292] width 295 height 190
click at [622, 253] on span "Position and webpage link" at bounding box center [598, 259] width 143 height 15
click at [712, 432] on button "Download" at bounding box center [722, 431] width 88 height 35
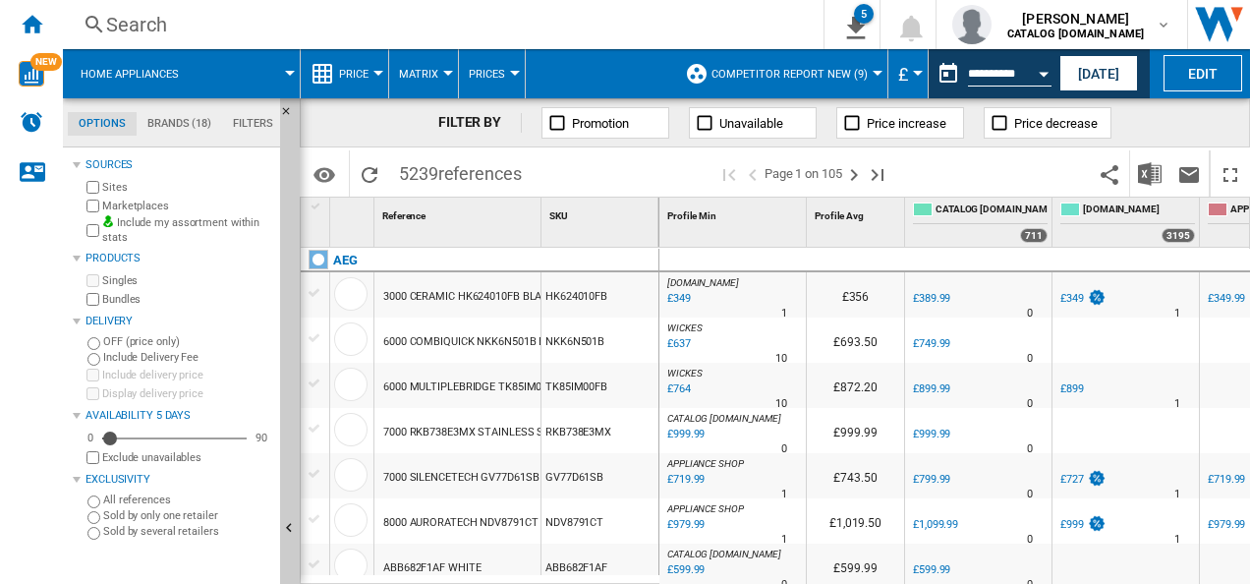
click at [1207, 129] on div "FILTER BY Promotion Unavailable Price increase Price decrease" at bounding box center [775, 122] width 950 height 49
click at [1051, 65] on button "Open calendar" at bounding box center [1043, 70] width 35 height 35
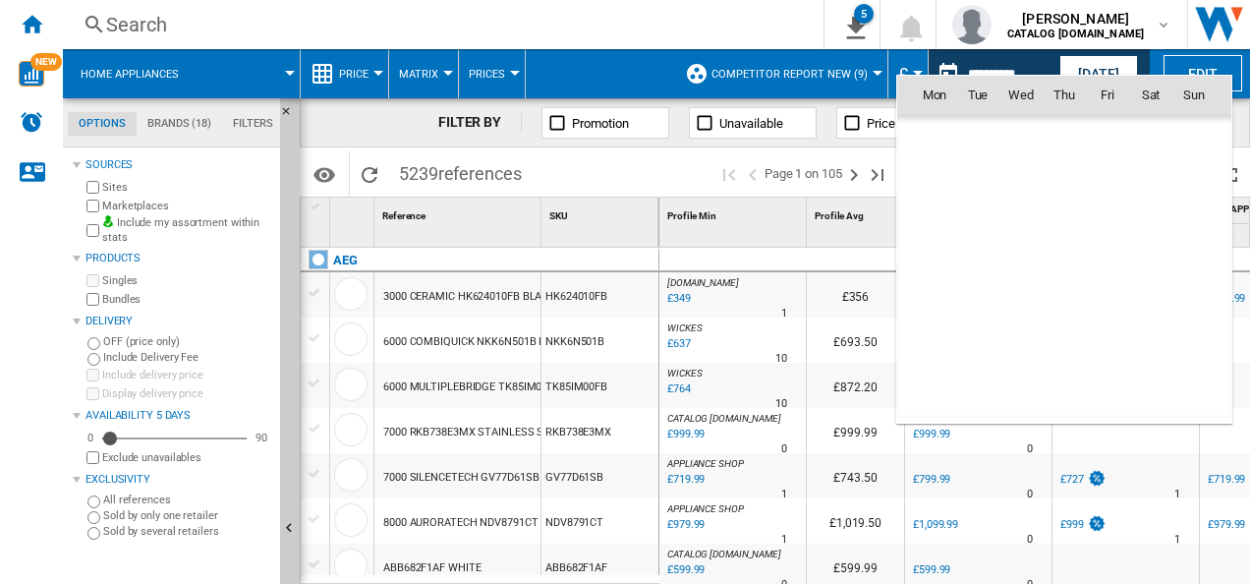
scroll to position [9373, 0]
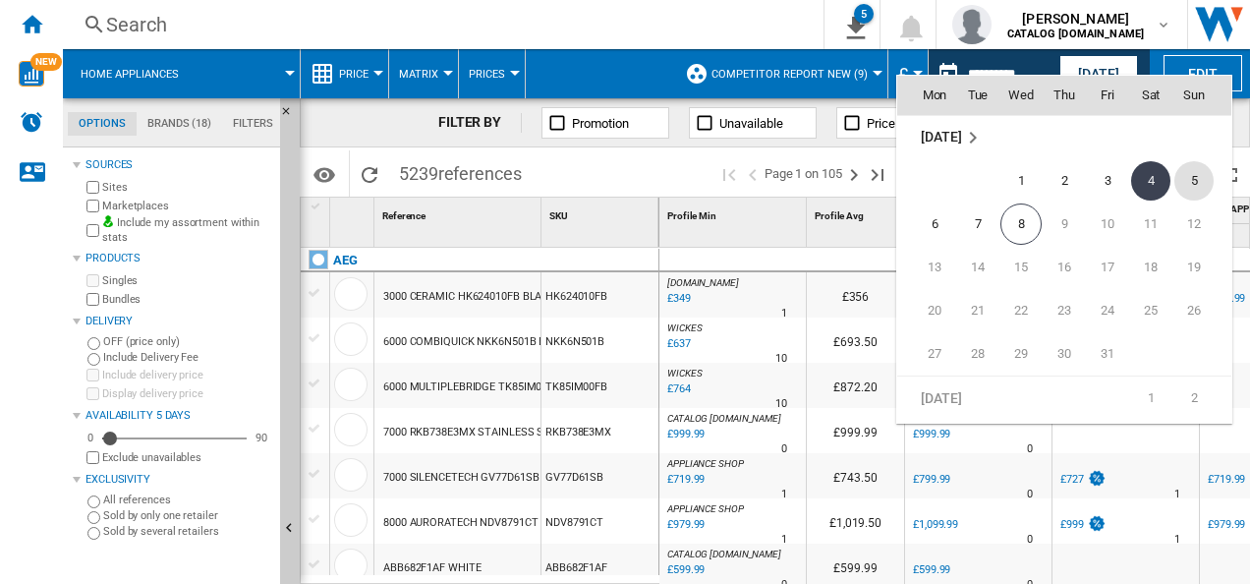
click at [1193, 180] on span "5" at bounding box center [1193, 180] width 39 height 39
type input "**********"
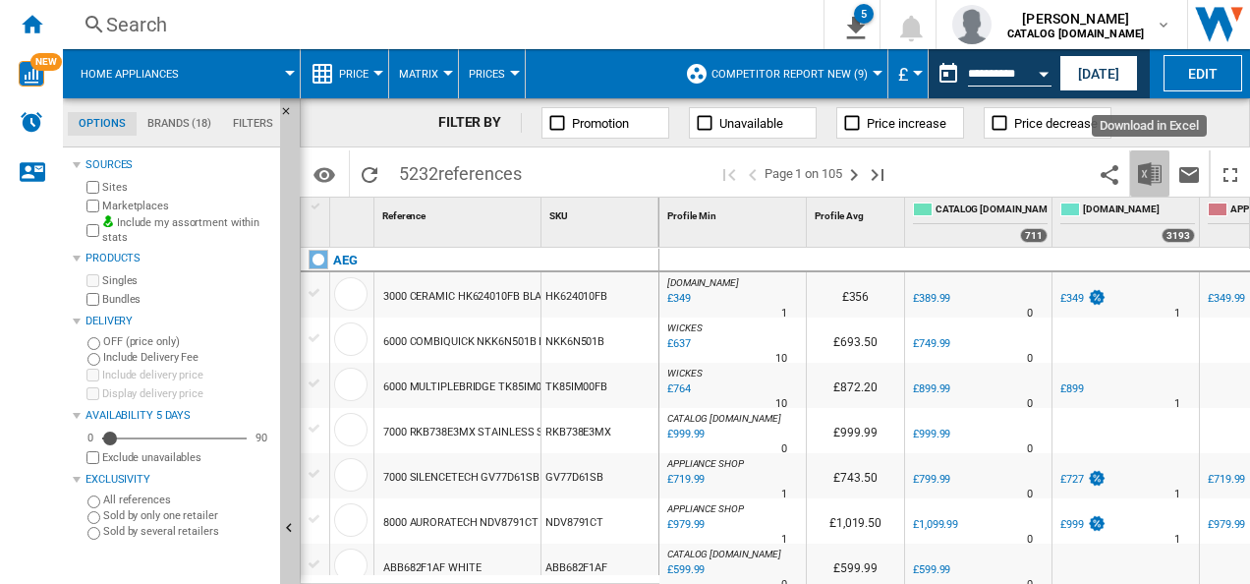
click at [1146, 171] on img "Download in Excel" at bounding box center [1150, 174] width 24 height 24
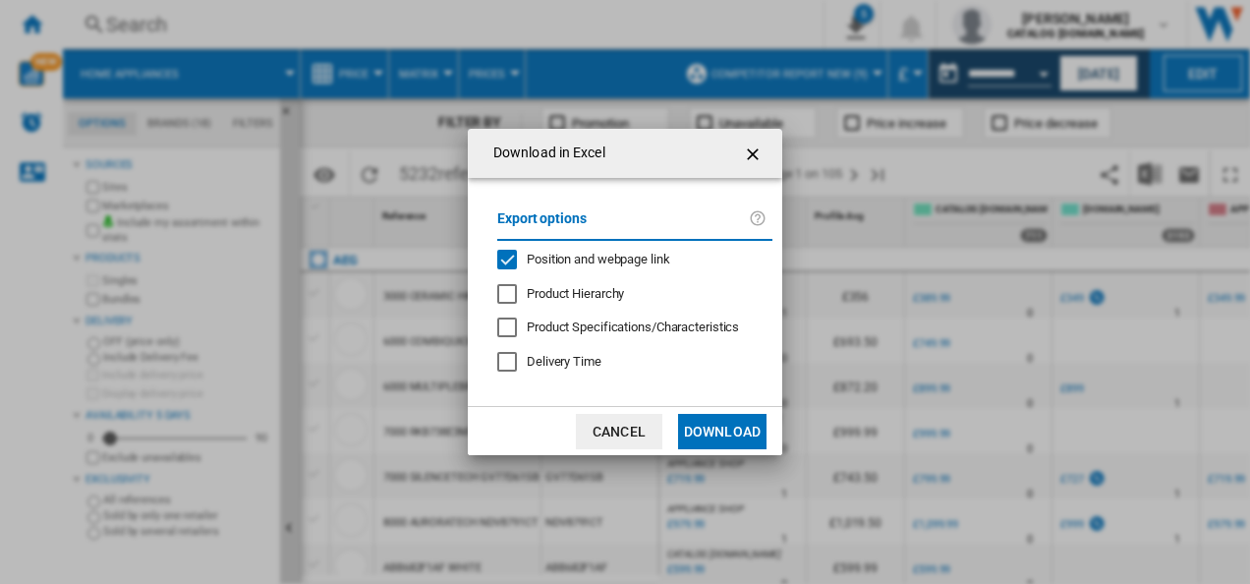
click at [634, 251] on div "Position and webpage link" at bounding box center [598, 260] width 143 height 18
click at [727, 420] on button "Download" at bounding box center [722, 431] width 88 height 35
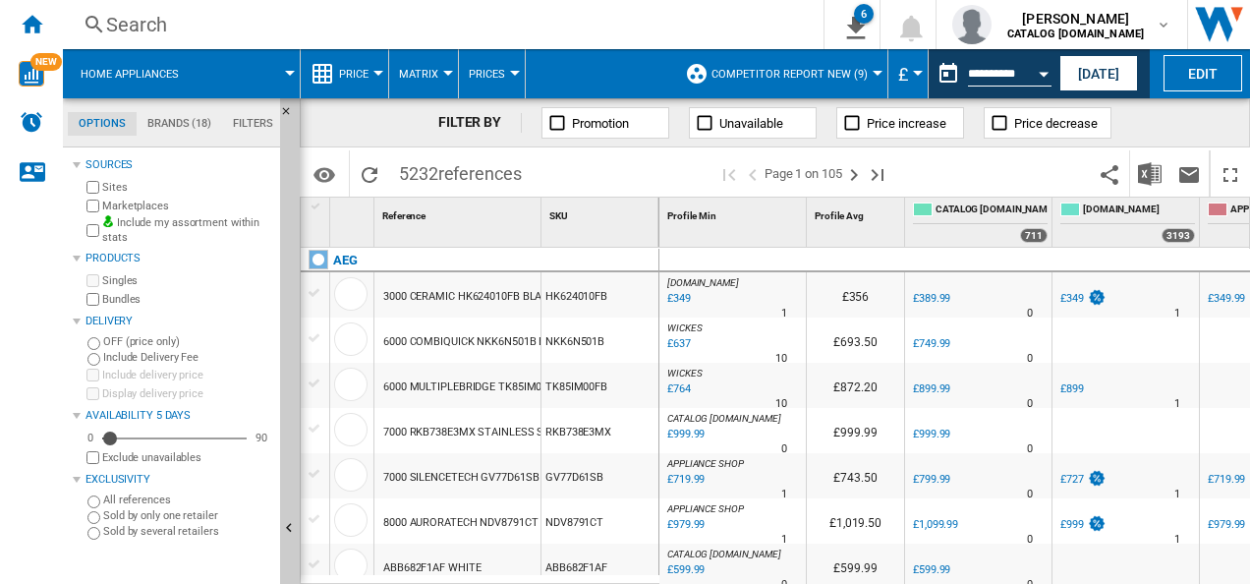
click at [1212, 121] on div "FILTER BY Promotion Unavailable Price increase Price decrease" at bounding box center [775, 122] width 950 height 49
click at [1041, 72] on div "Open calendar" at bounding box center [1043, 74] width 10 height 5
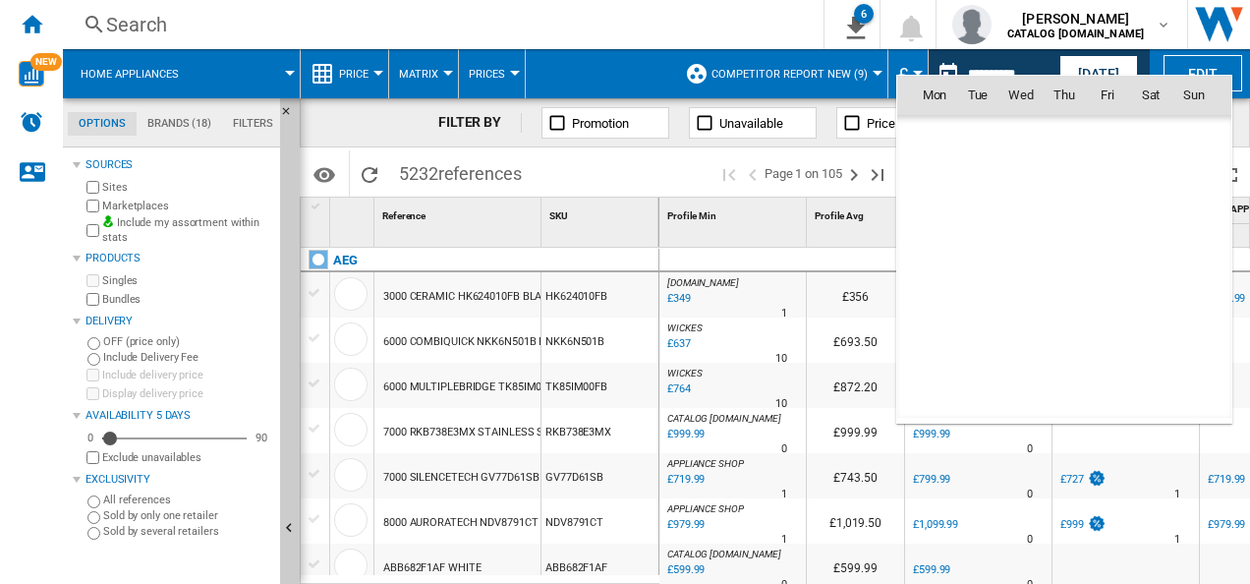
scroll to position [9373, 0]
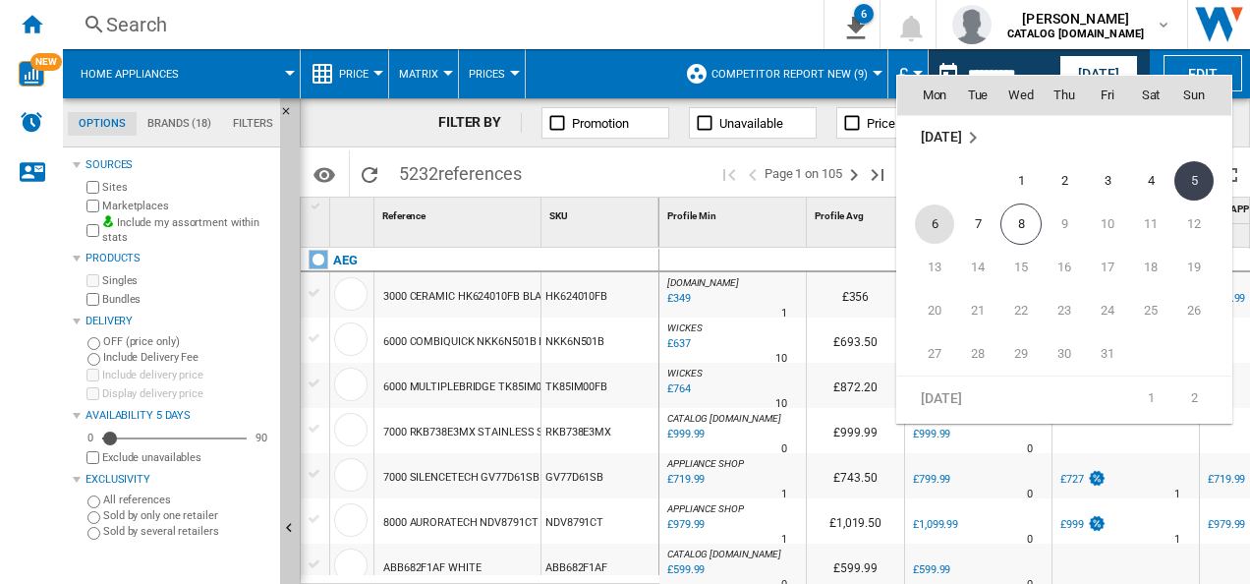
click at [935, 215] on span "6" at bounding box center [934, 223] width 39 height 39
type input "**********"
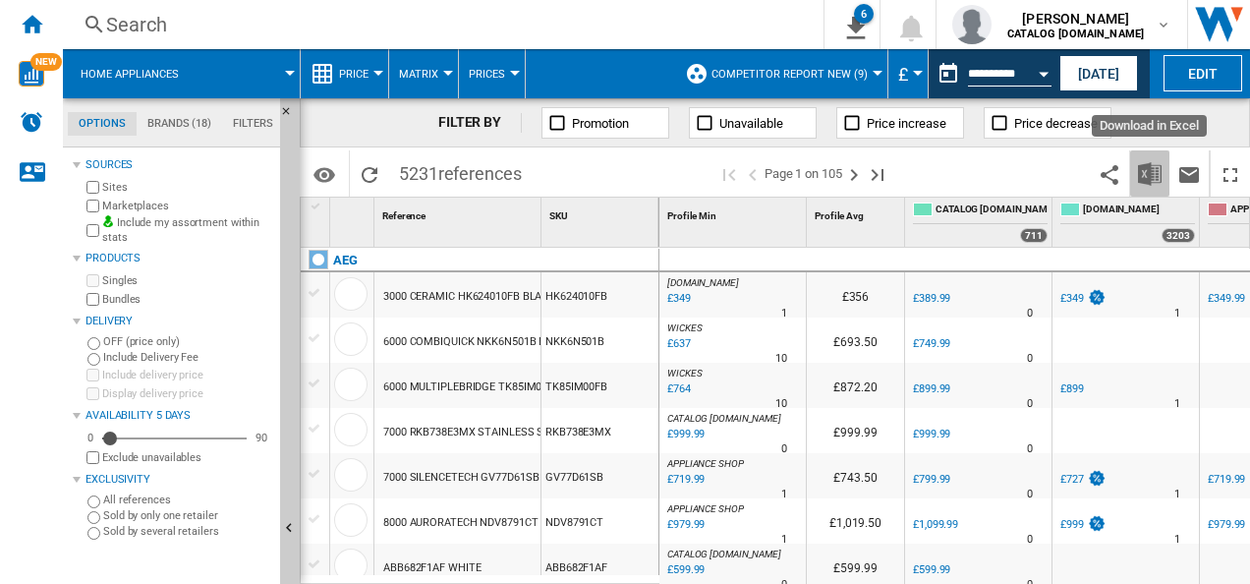
click at [1156, 160] on button "Download in Excel" at bounding box center [1149, 173] width 39 height 46
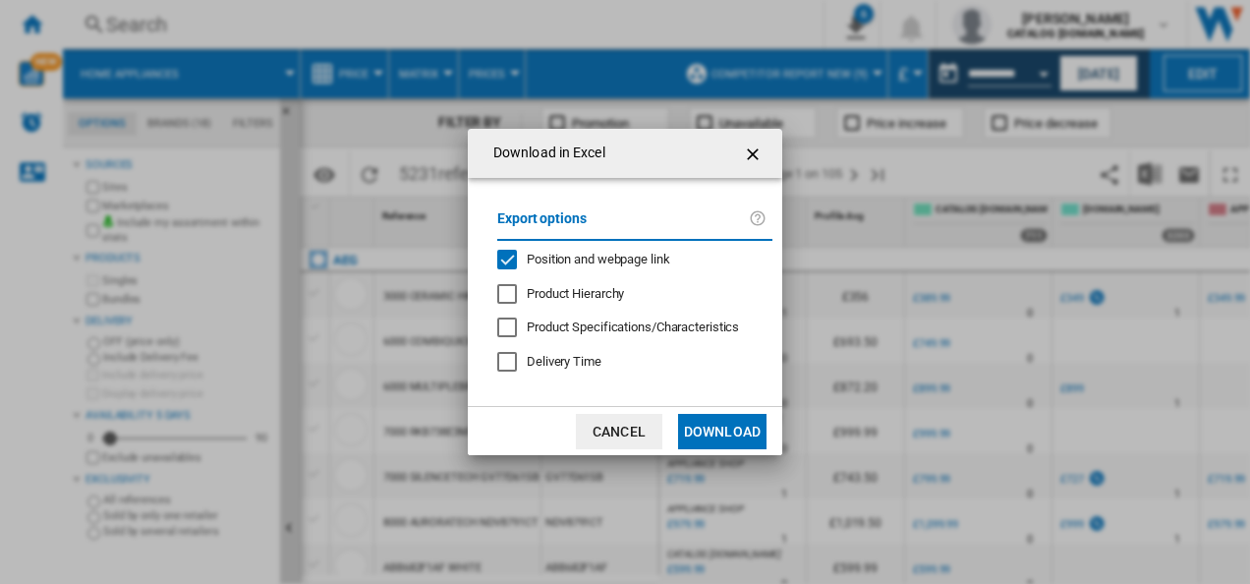
click at [562, 260] on span "Position and webpage link" at bounding box center [598, 259] width 143 height 15
click at [728, 446] on button "Download" at bounding box center [722, 431] width 88 height 35
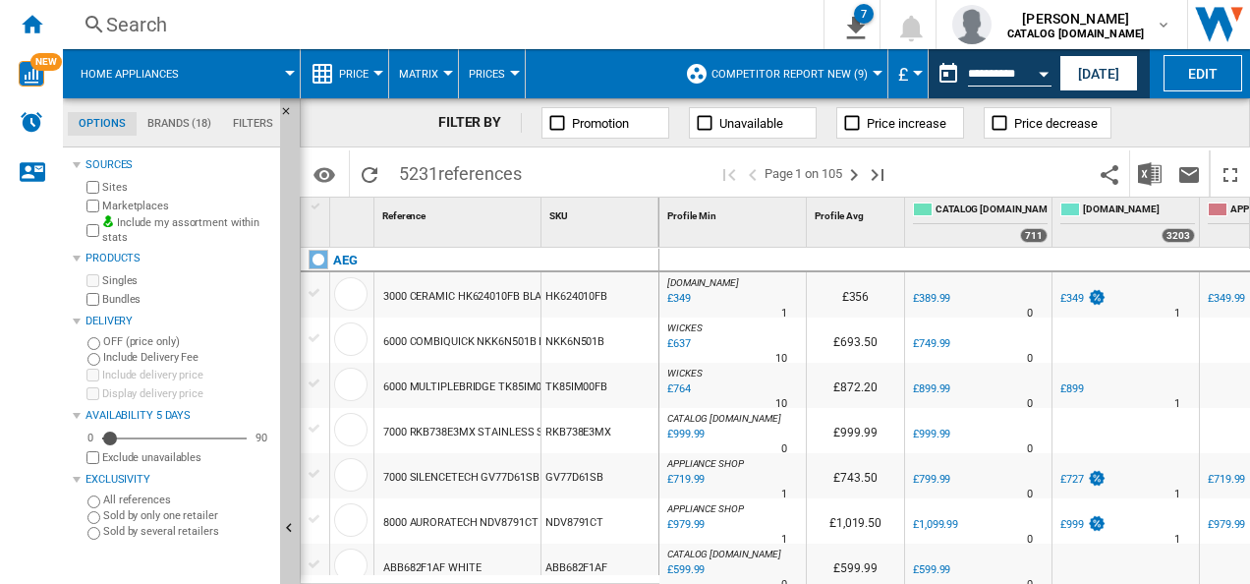
click at [1191, 119] on div "FILTER BY Promotion Unavailable Price increase Price decrease" at bounding box center [775, 122] width 950 height 49
click at [1146, 175] on img "Download in Excel" at bounding box center [1150, 174] width 24 height 24
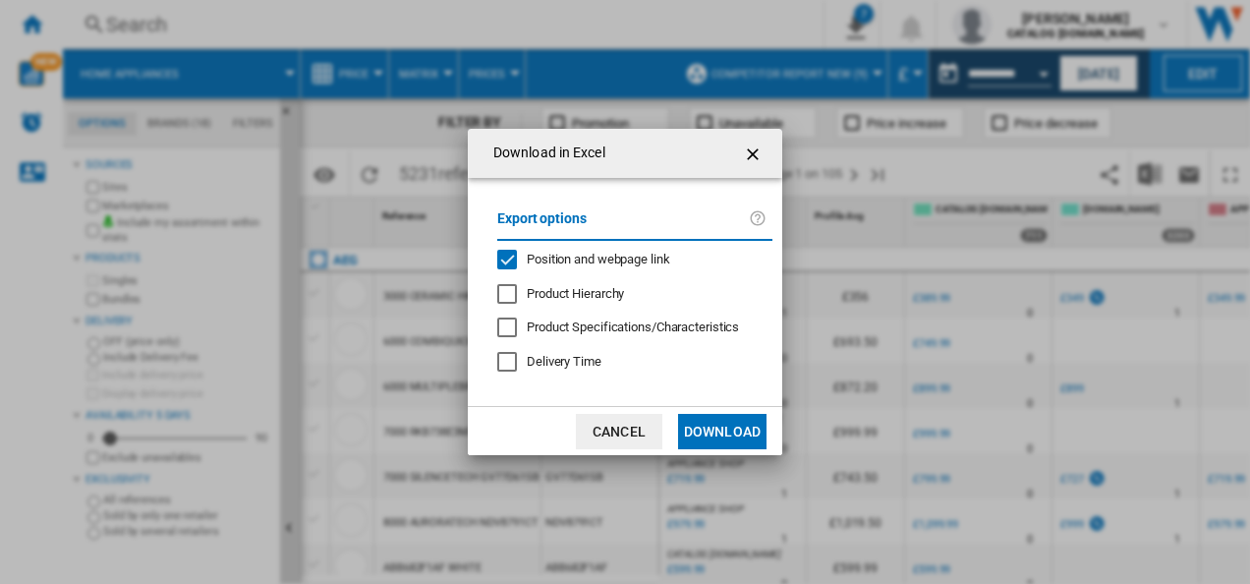
click at [580, 257] on span "Position and webpage link" at bounding box center [598, 259] width 143 height 15
click at [712, 429] on button "Download" at bounding box center [722, 431] width 88 height 35
